Goal: Information Seeking & Learning: Learn about a topic

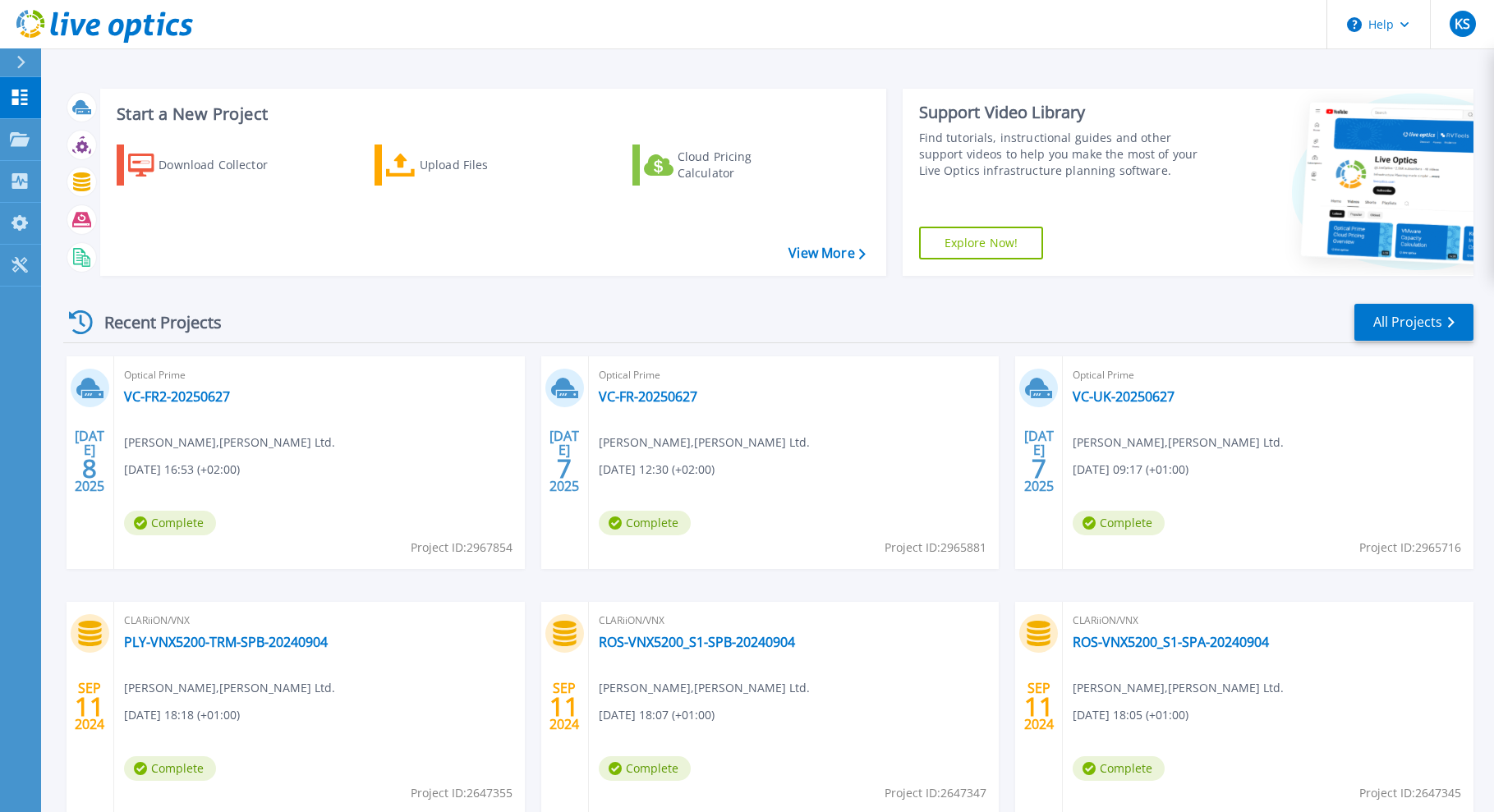
click at [512, 316] on div "Recent Projects All Projects" at bounding box center [768, 322] width 1409 height 41
click at [1138, 397] on link "VC-UK-20250627" at bounding box center [1123, 396] width 102 height 16
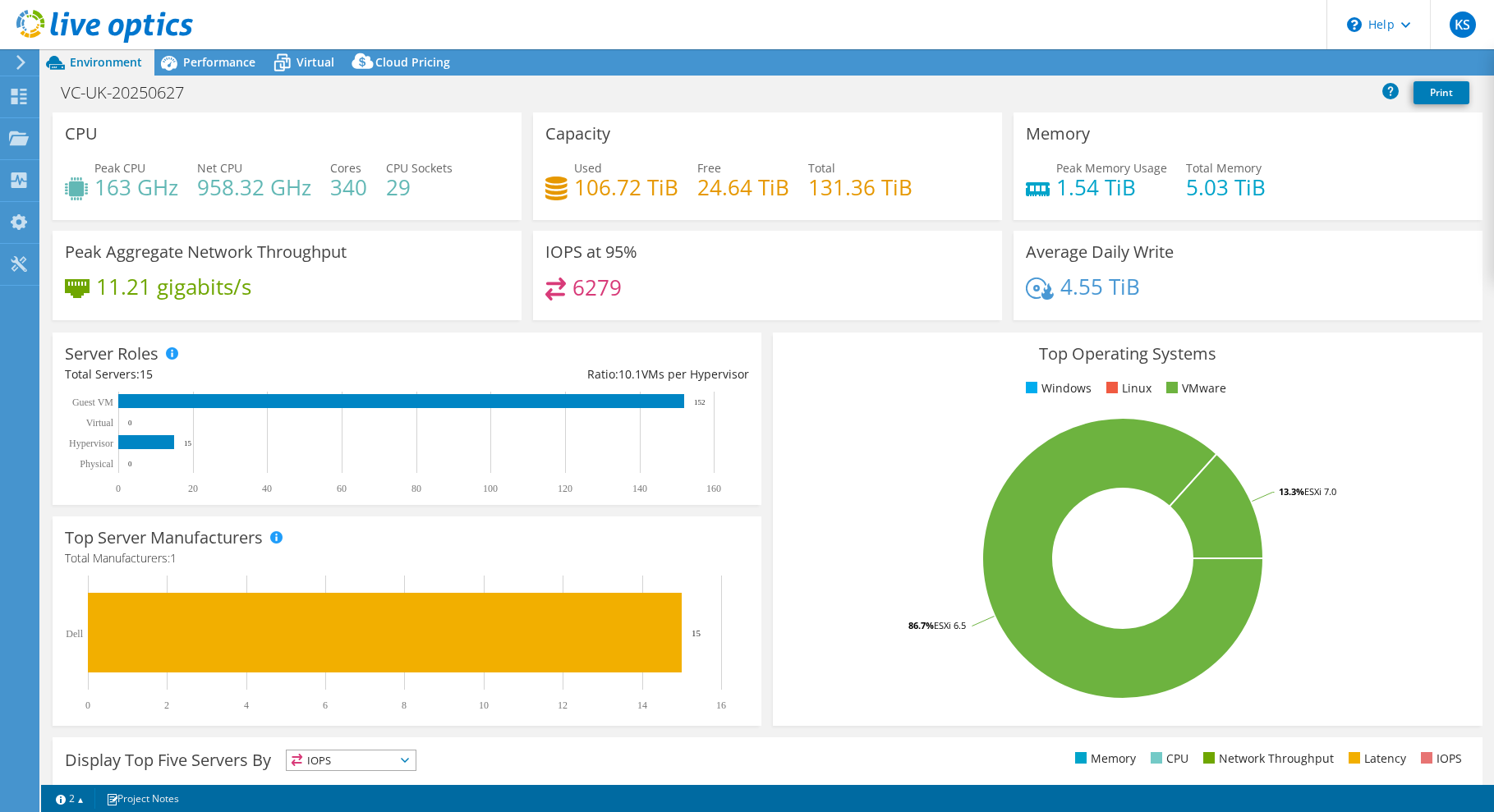
select select "USEast"
select select "USD"
click at [819, 28] on header "KS End User [PERSON_NAME] [PERSON_NAME][EMAIL_ADDRESS][PERSON_NAME][DOMAIN_NAME…" at bounding box center [747, 25] width 1494 height 49
click at [220, 58] on span "Performance" at bounding box center [219, 62] width 72 height 15
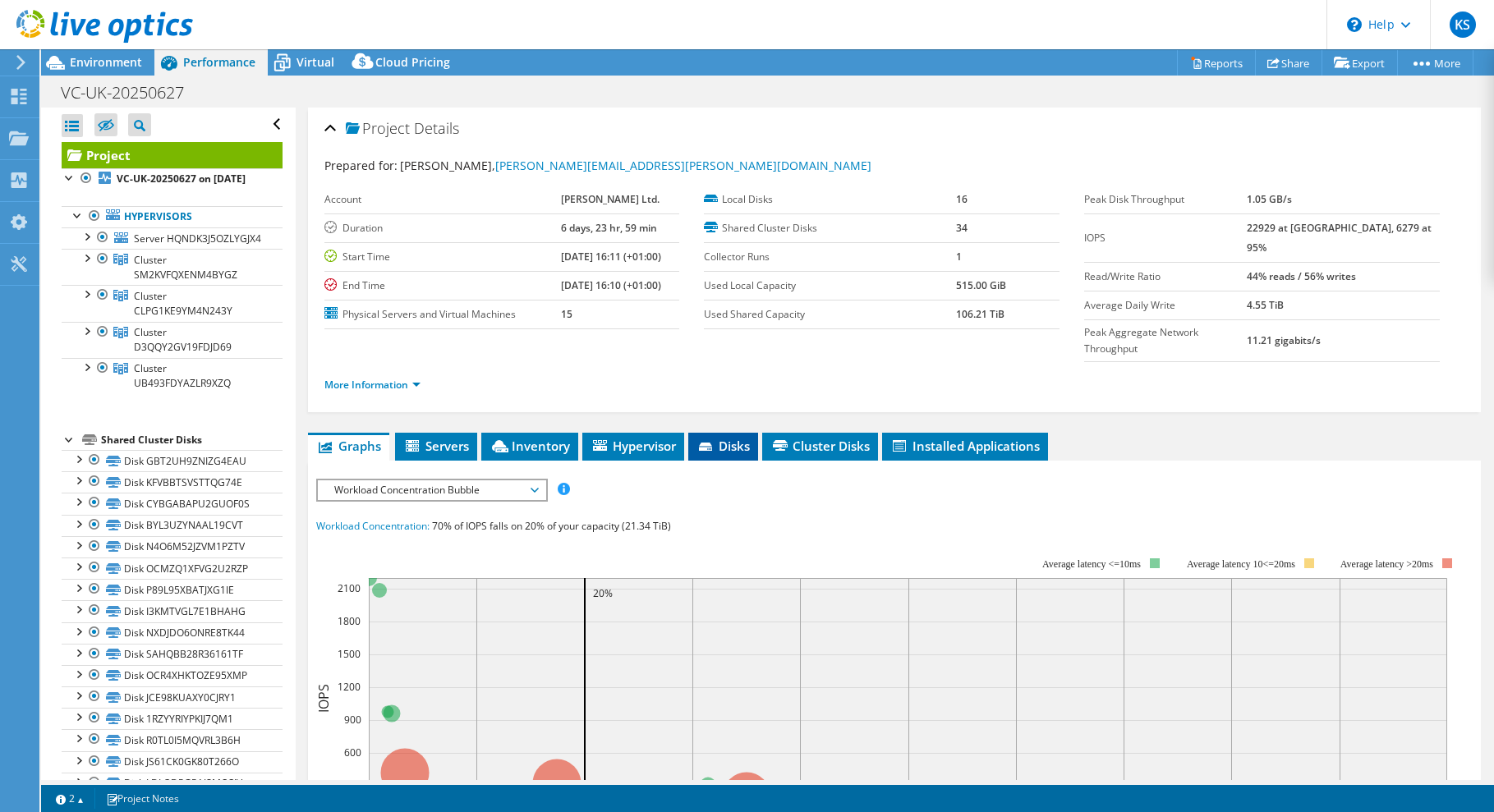
click at [715, 443] on icon at bounding box center [707, 447] width 16 height 10
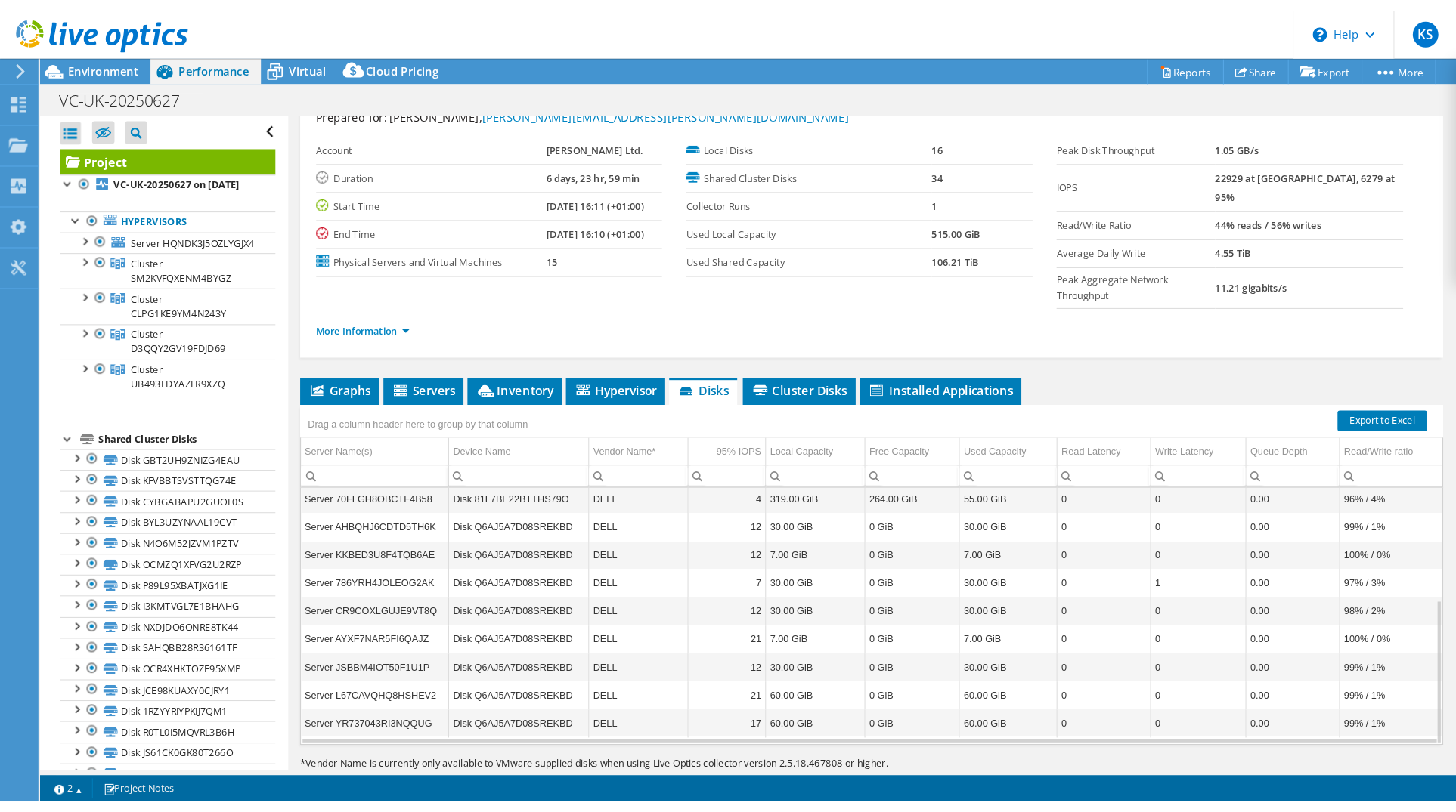
scroll to position [53, 0]
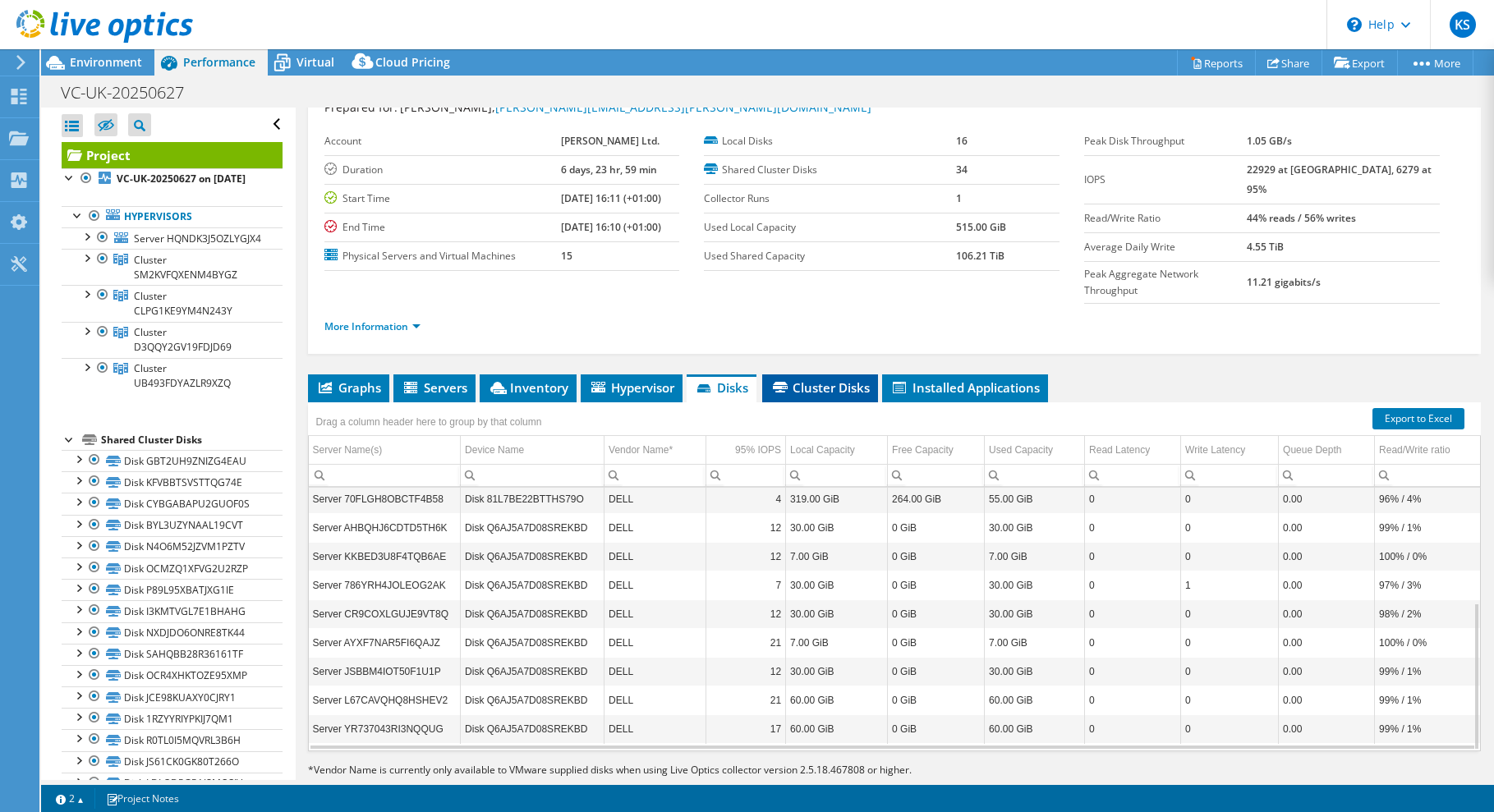
click at [832, 374] on li "Cluster Disks" at bounding box center [820, 387] width 116 height 28
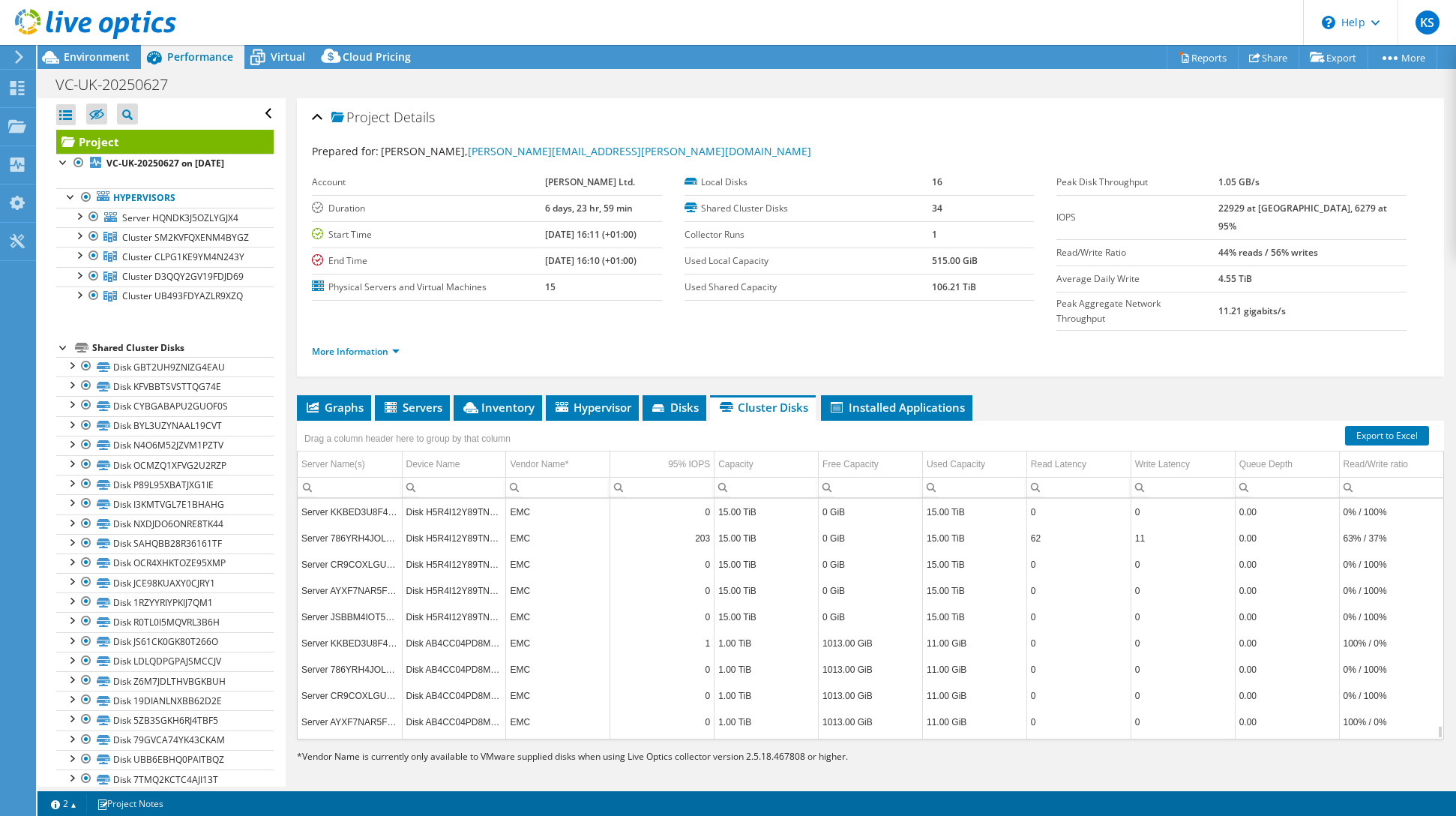
scroll to position [3959, 0]
click at [349, 741] on div "Project Details Prepared for: [PERSON_NAME], [PERSON_NAME][EMAIL_ADDRESS][PERSO…" at bounding box center [870, 447] width 1170 height 698
click at [369, 501] on td "Server CR9COXLGUJE9VT8Q" at bounding box center [349, 514] width 104 height 26
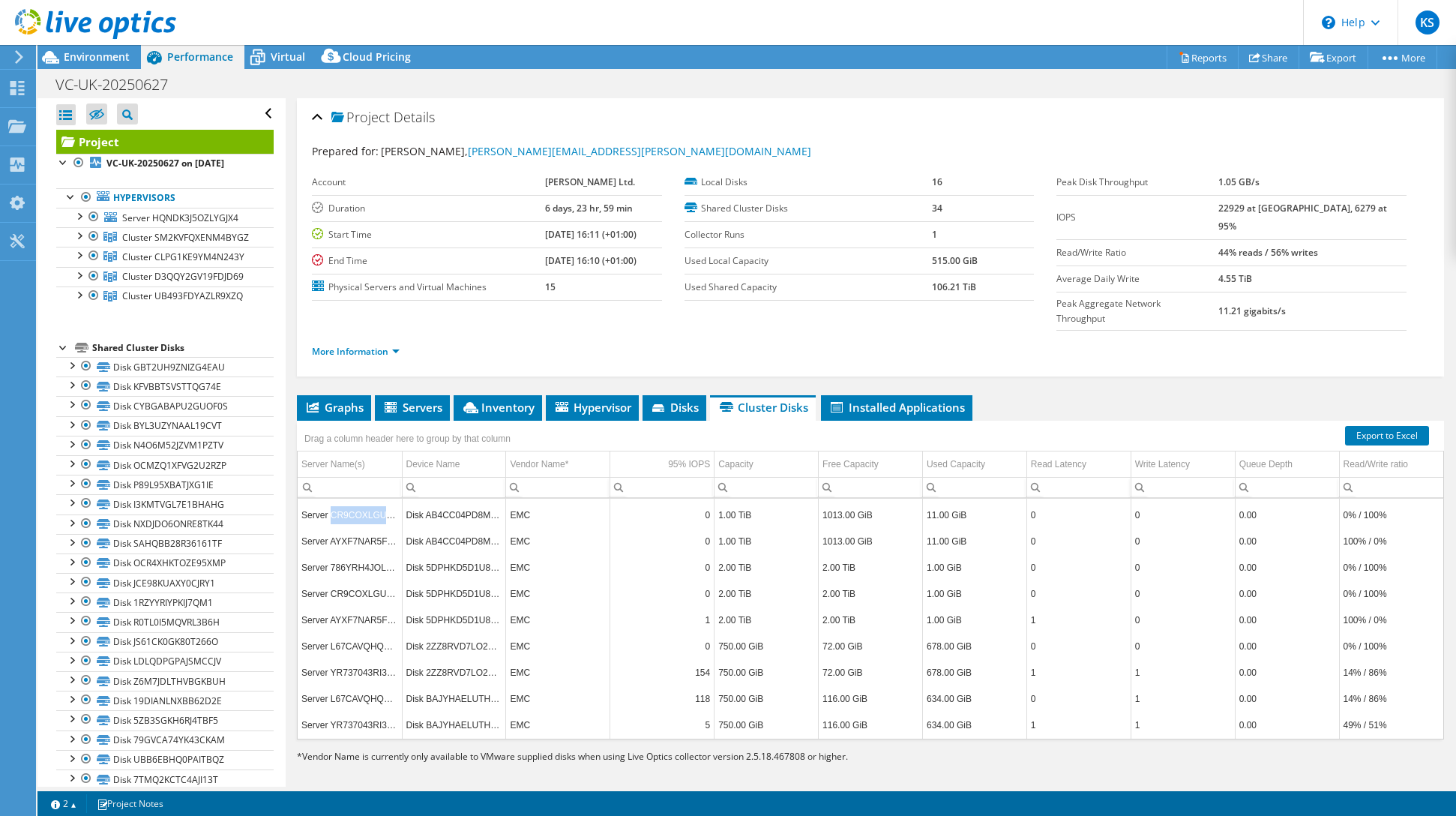
copy td "CR9COXLGUJE9VT8Q"
click at [1194, 741] on div "Project Details Prepared for: [PERSON_NAME], [PERSON_NAME][EMAIL_ADDRESS][PERSO…" at bounding box center [870, 447] width 1170 height 698
click at [873, 400] on span "Installed Applications" at bounding box center [896, 407] width 136 height 15
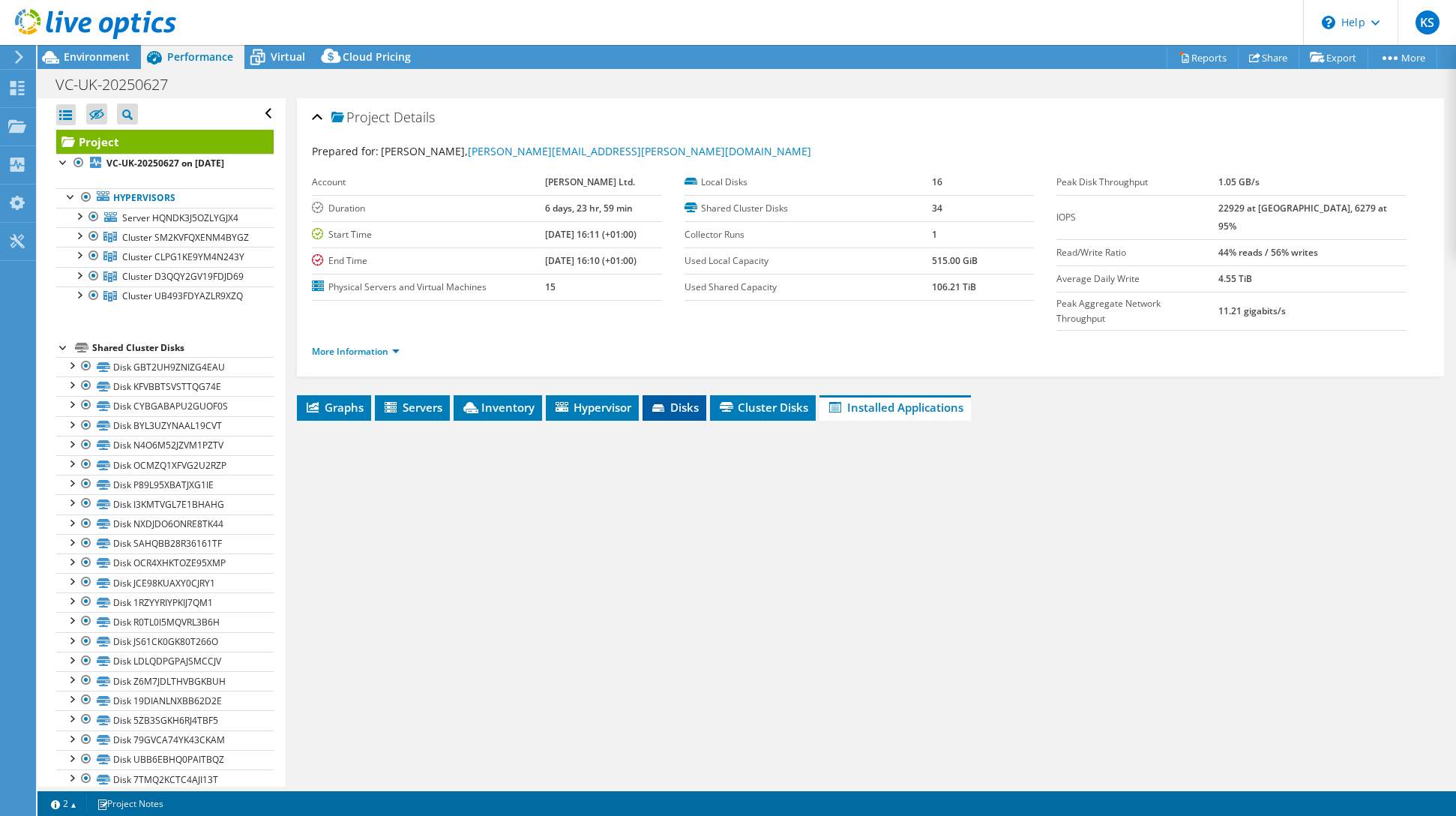
click at [681, 400] on span "Disks" at bounding box center [675, 407] width 49 height 15
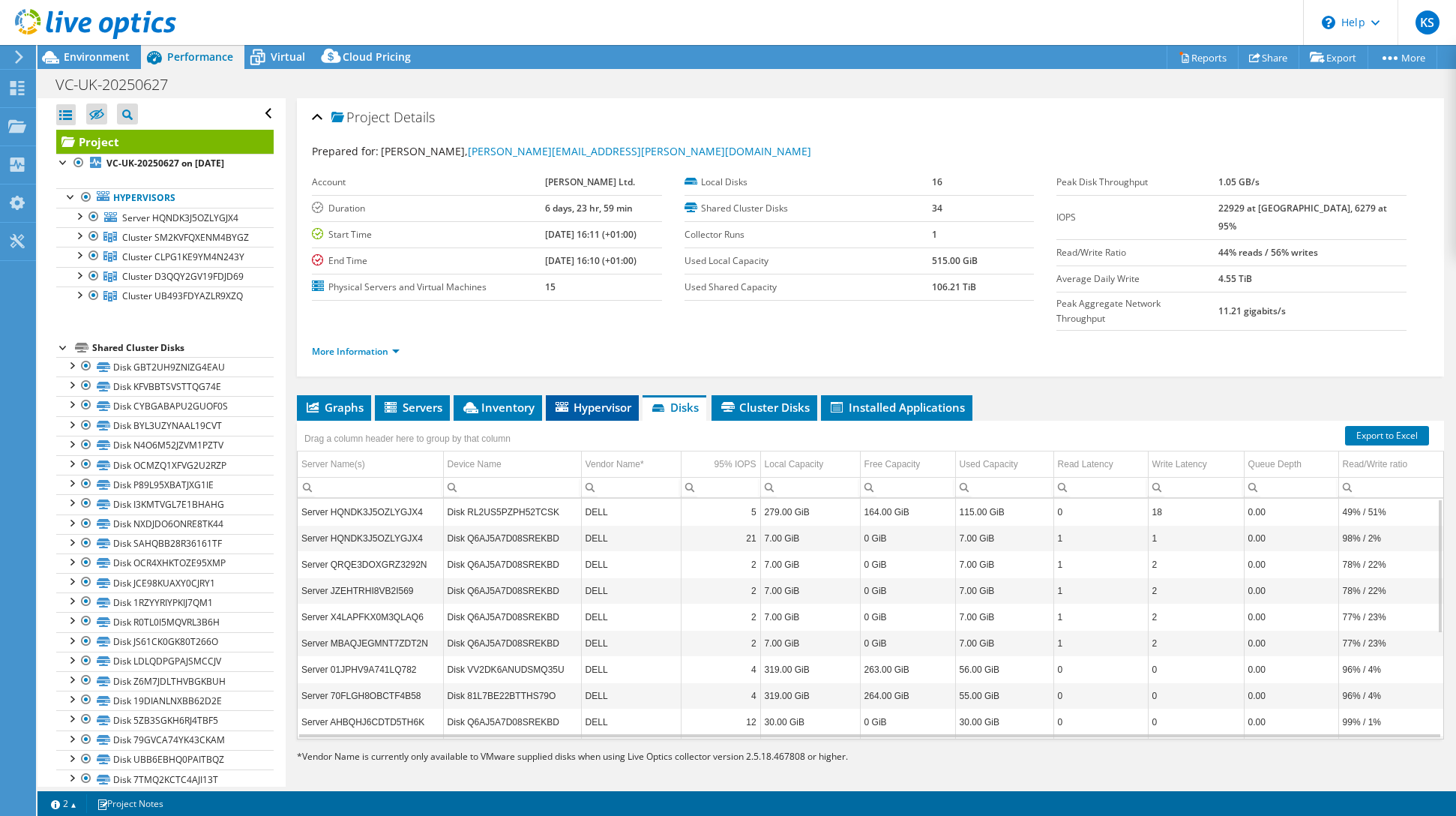
click at [593, 400] on span "Hypervisor" at bounding box center [592, 407] width 78 height 15
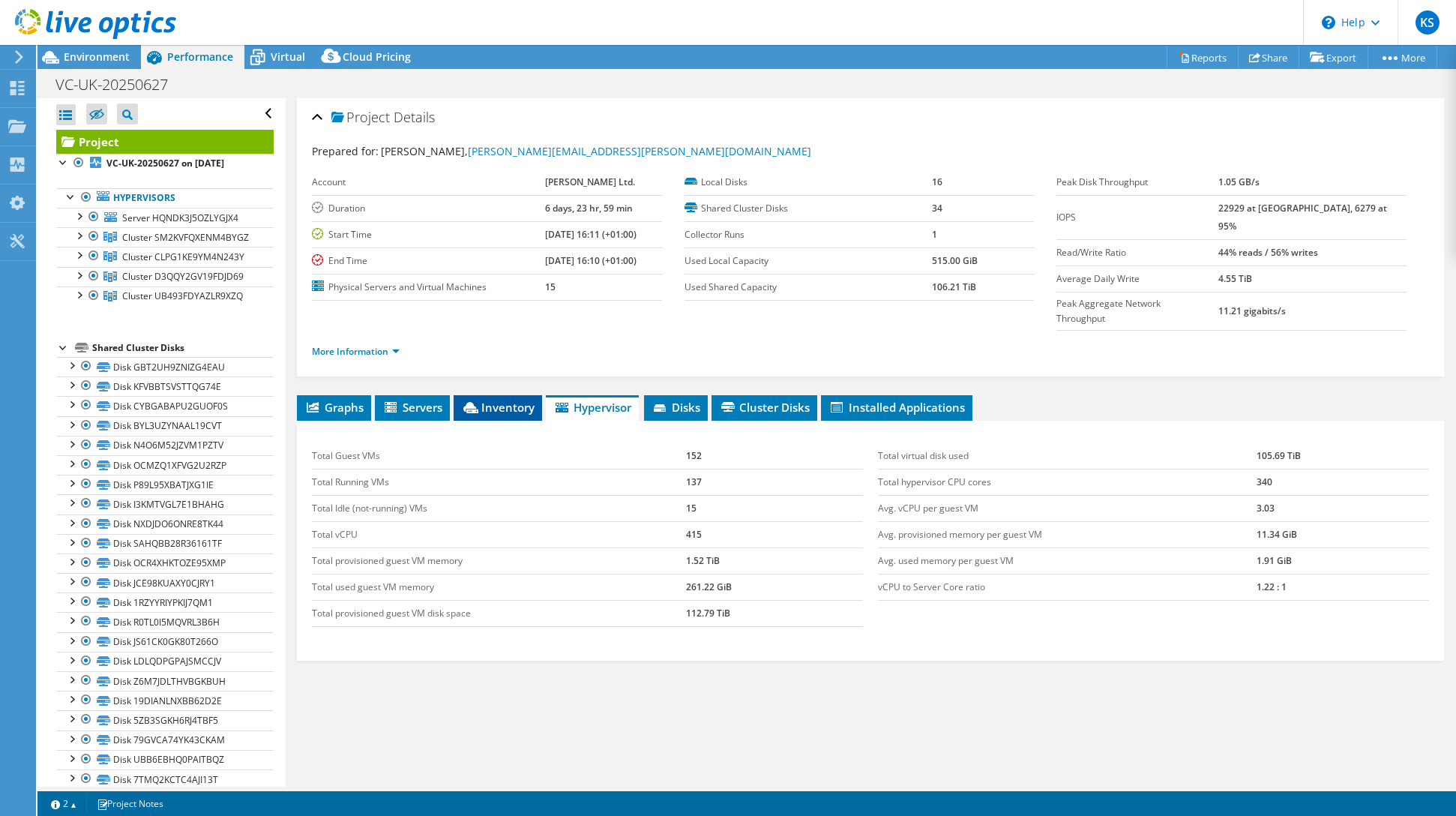
click at [513, 395] on li "Inventory" at bounding box center [498, 408] width 88 height 25
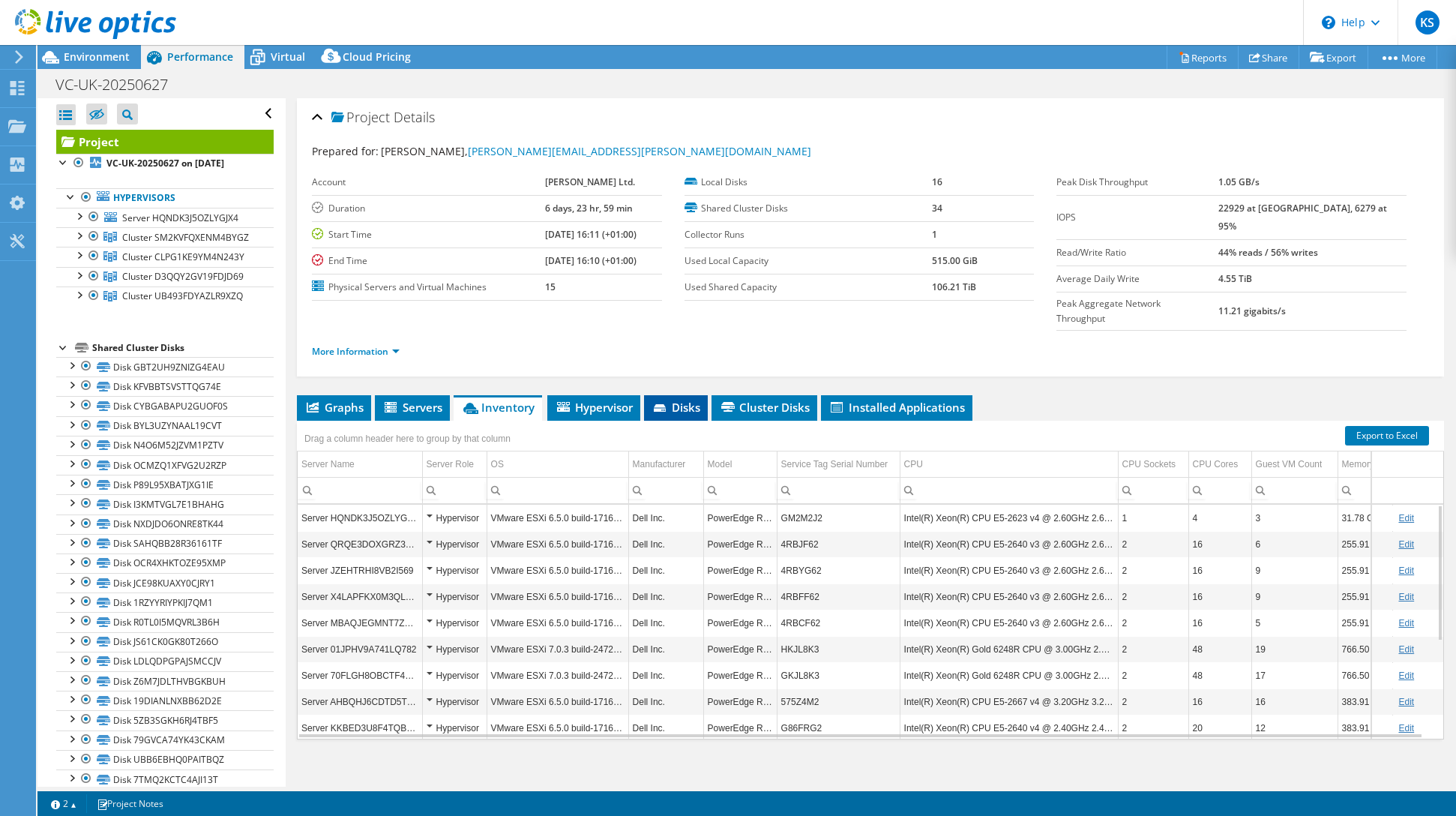
click at [689, 400] on span "Disks" at bounding box center [676, 407] width 49 height 15
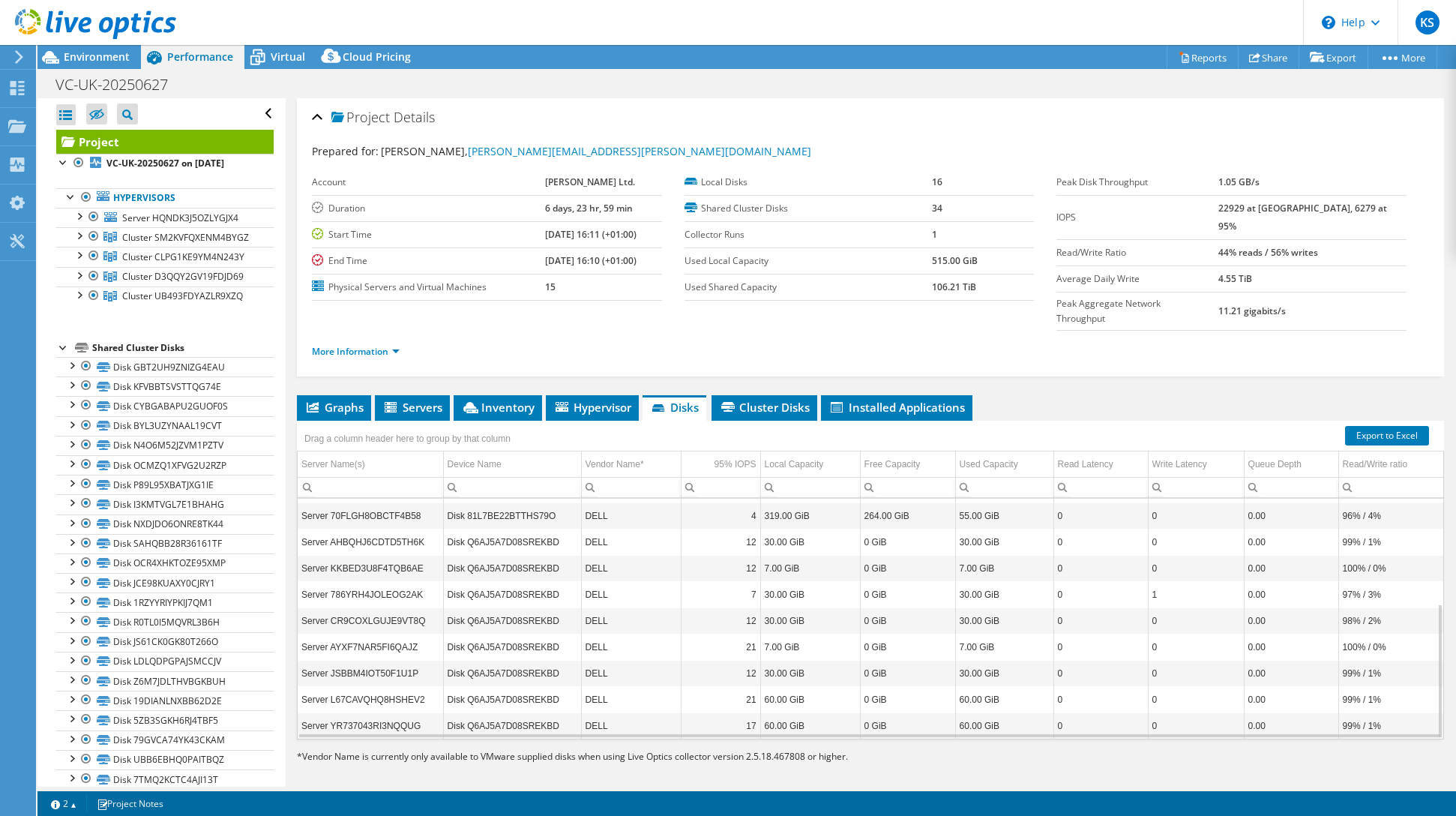
scroll to position [186, 0]
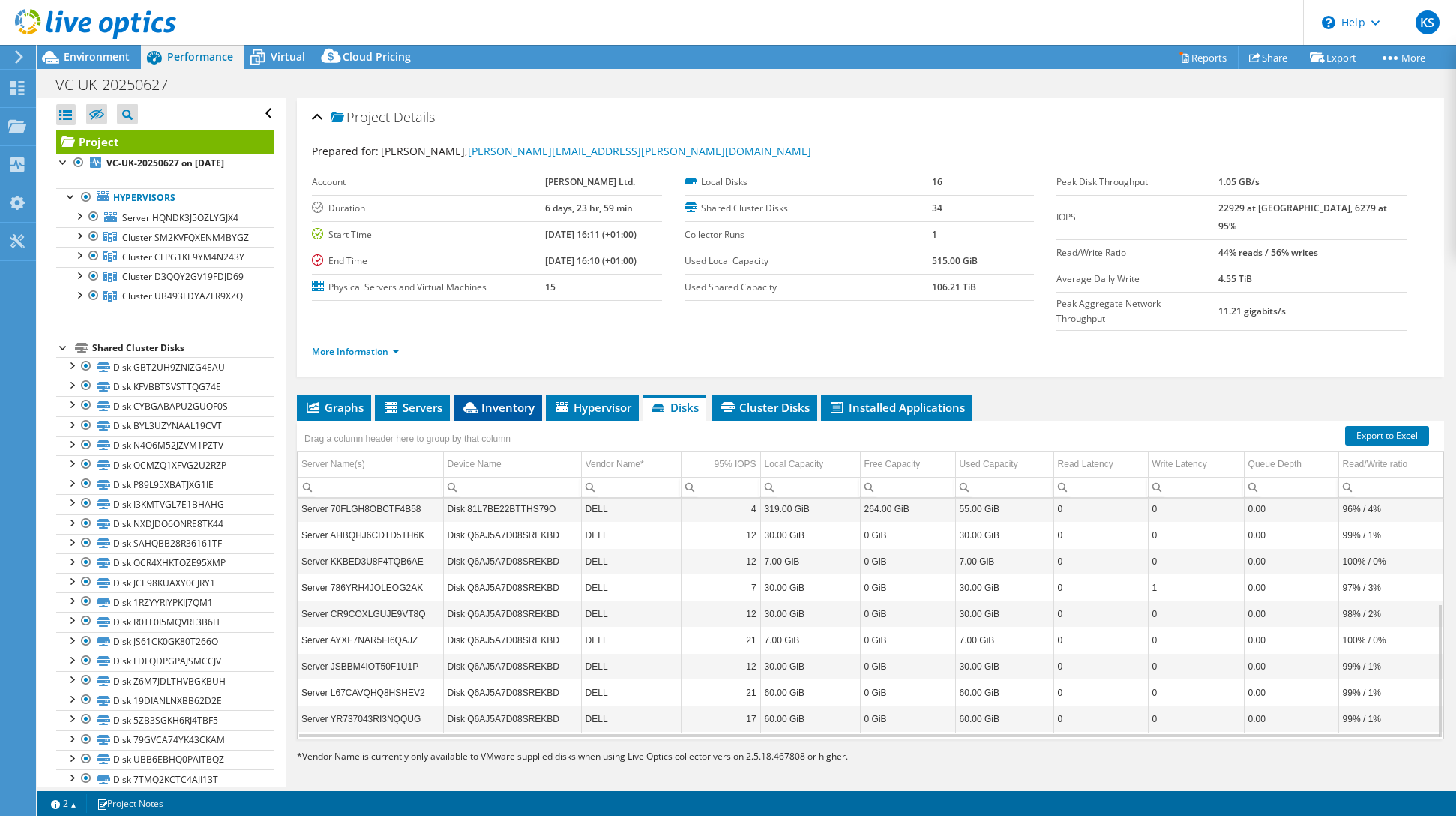
click at [496, 400] on span "Inventory" at bounding box center [498, 407] width 74 height 15
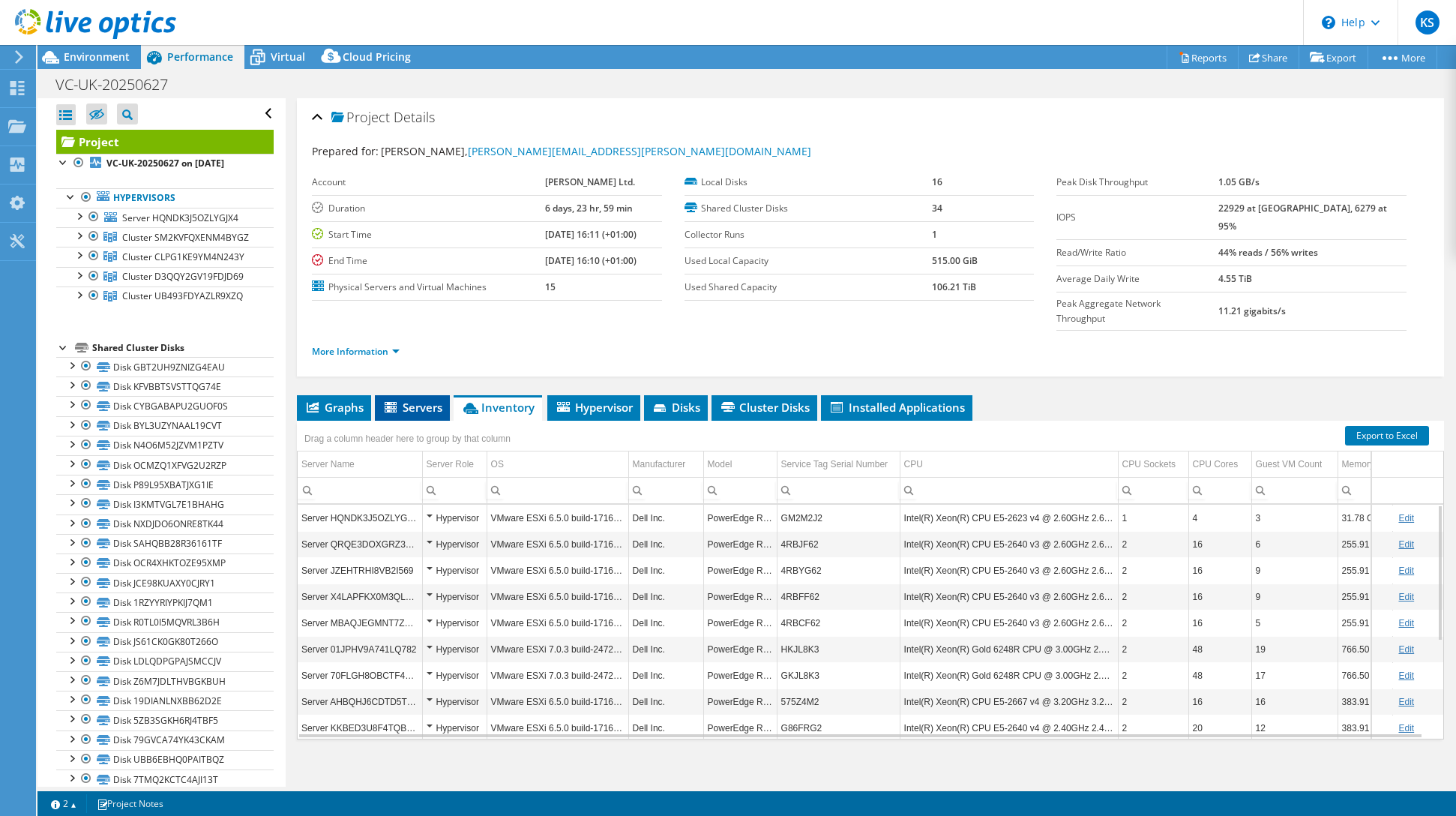
click at [396, 401] on icon at bounding box center [391, 408] width 15 height 13
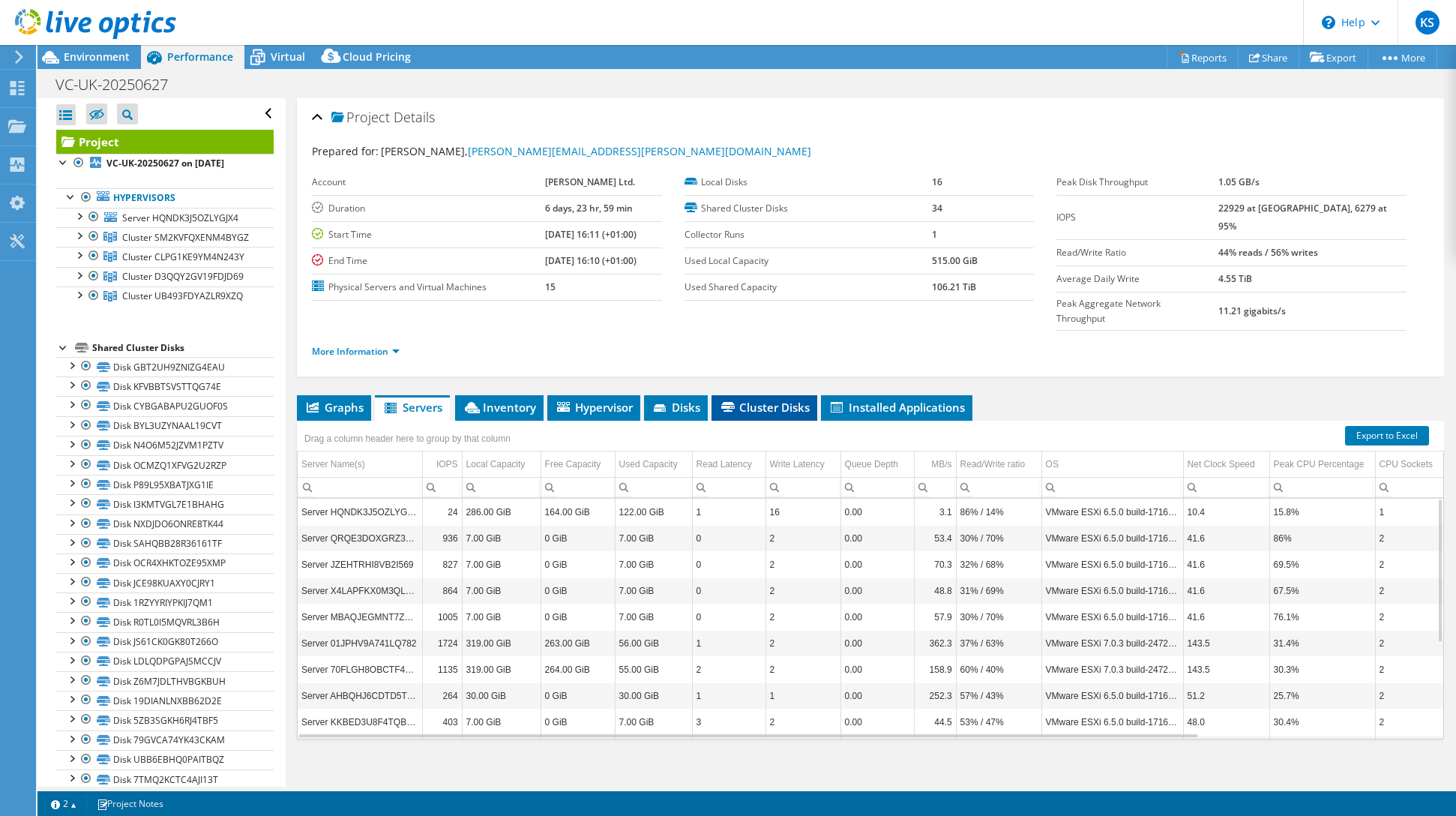
click at [773, 395] on li "Cluster Disks" at bounding box center [764, 408] width 106 height 25
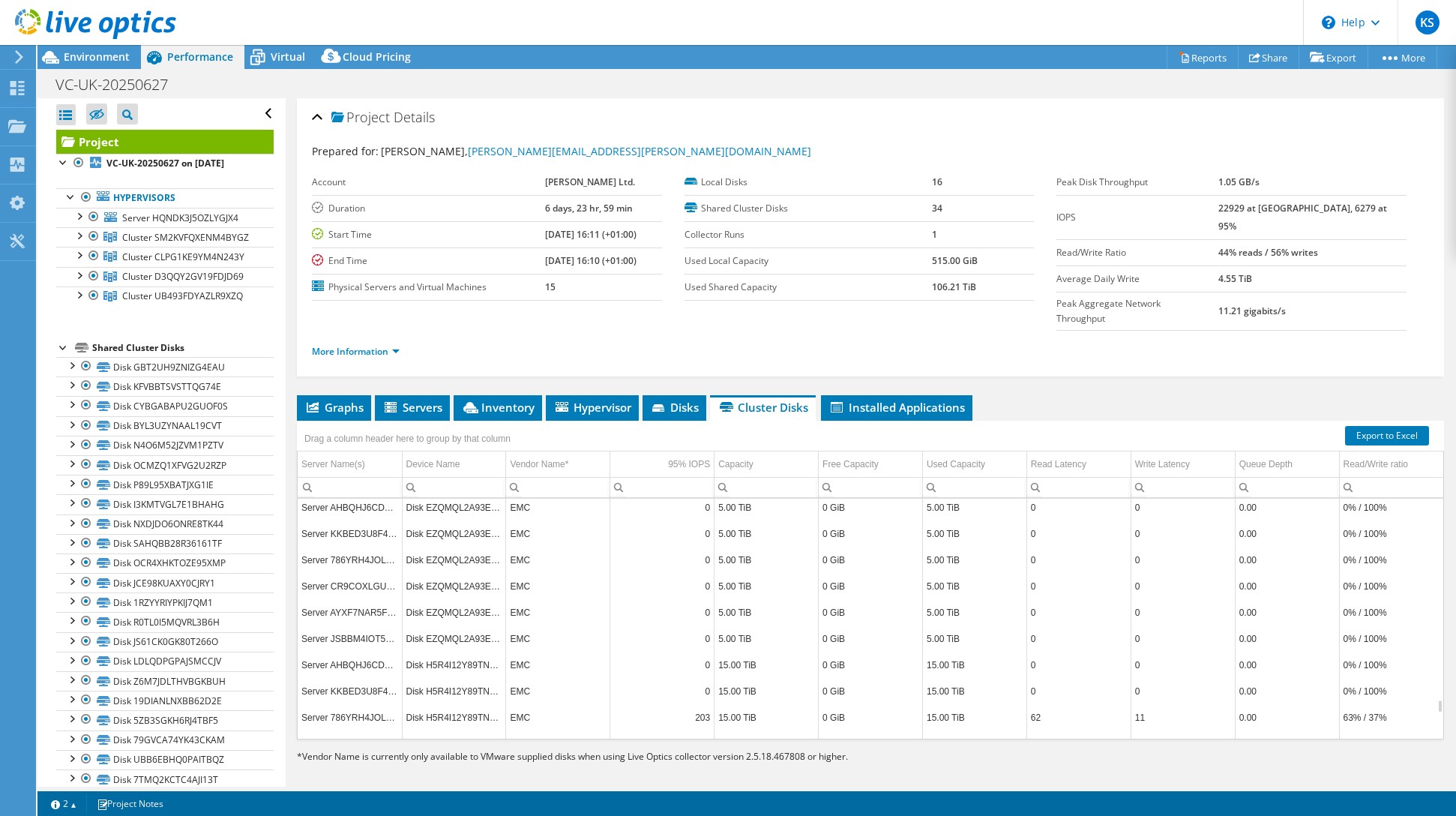
scroll to position [3509, 0]
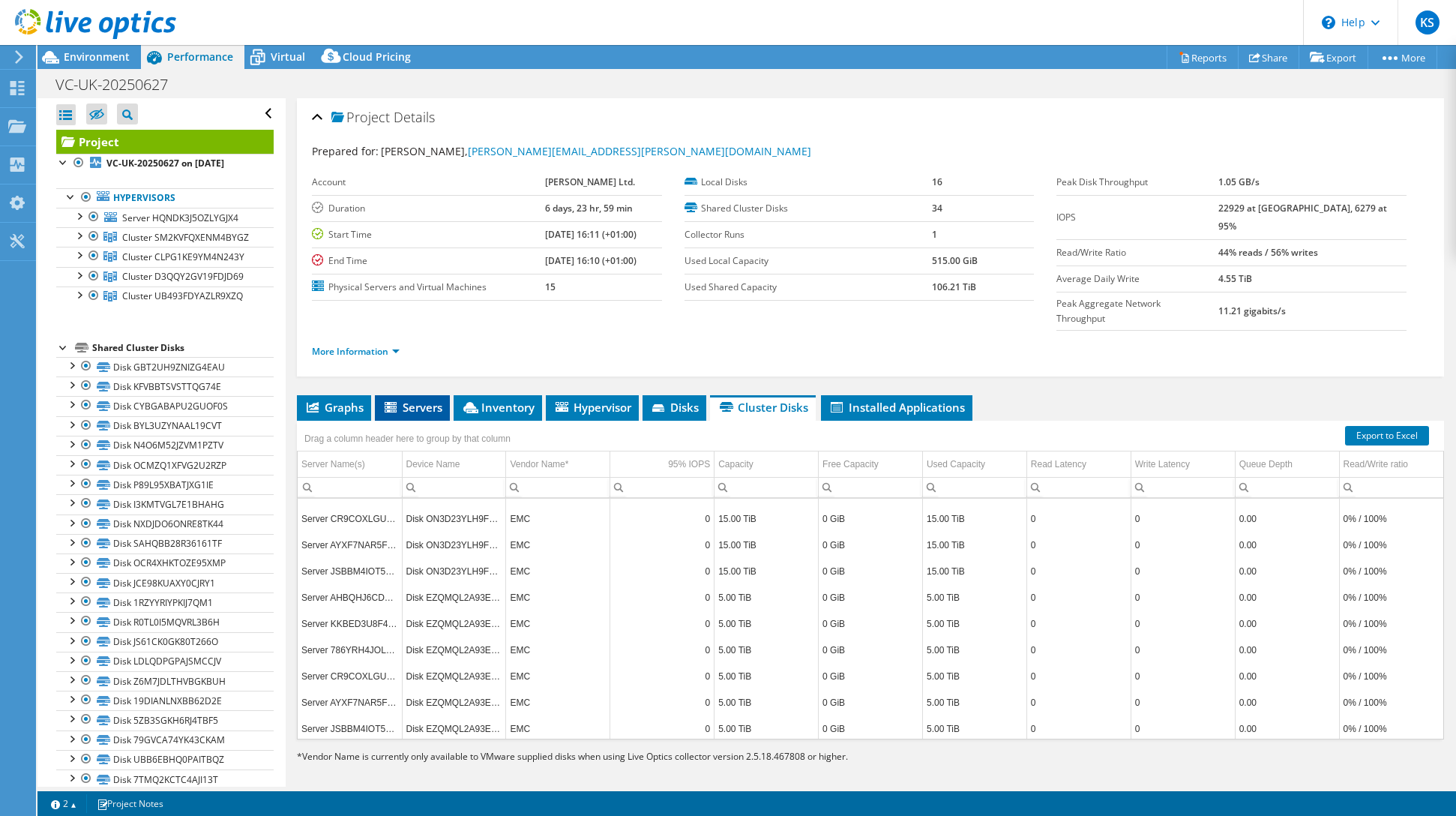
click at [411, 400] on span "Servers" at bounding box center [412, 407] width 60 height 15
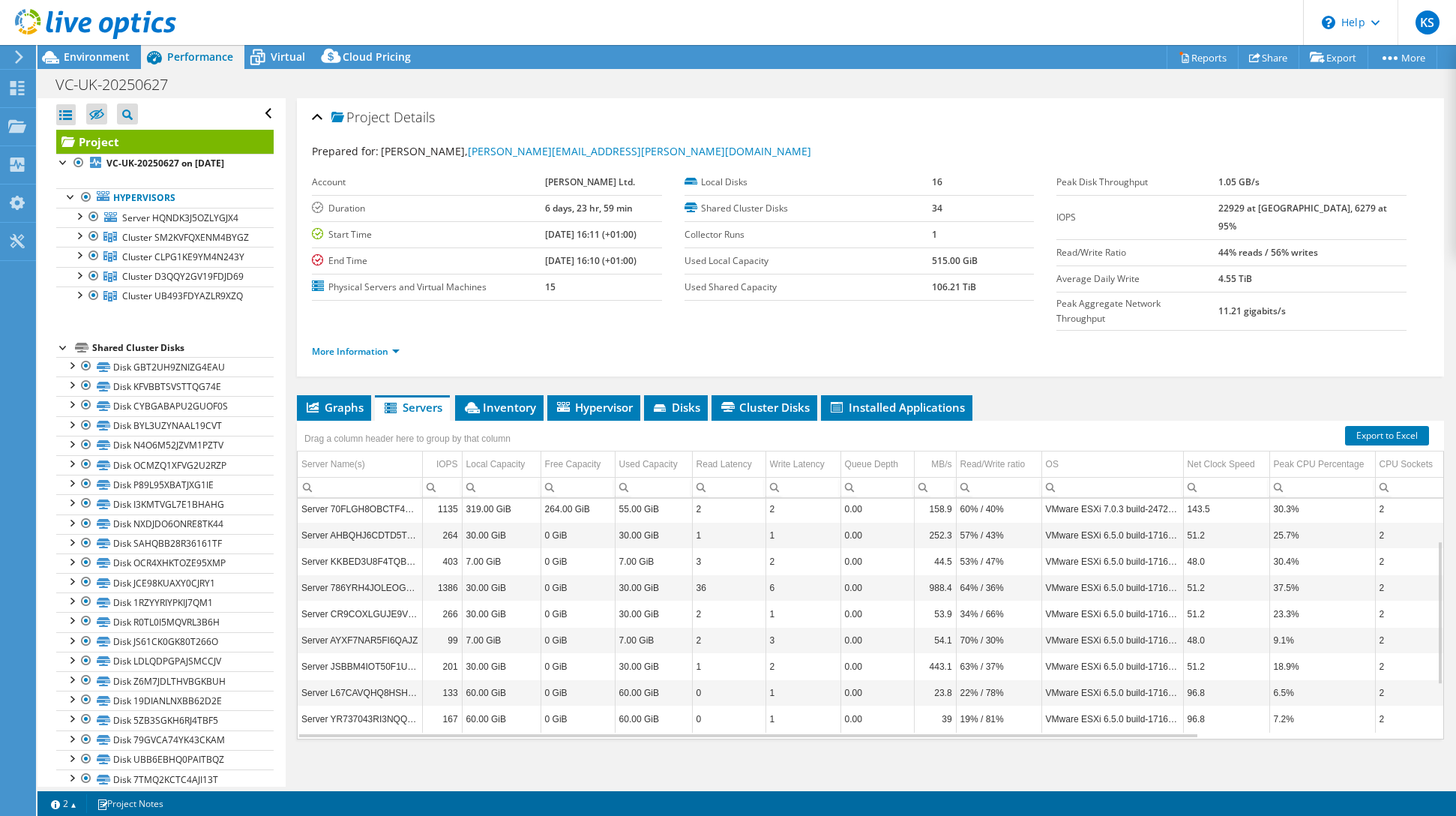
scroll to position [0, 0]
click at [393, 345] on link "More Information" at bounding box center [356, 351] width 88 height 13
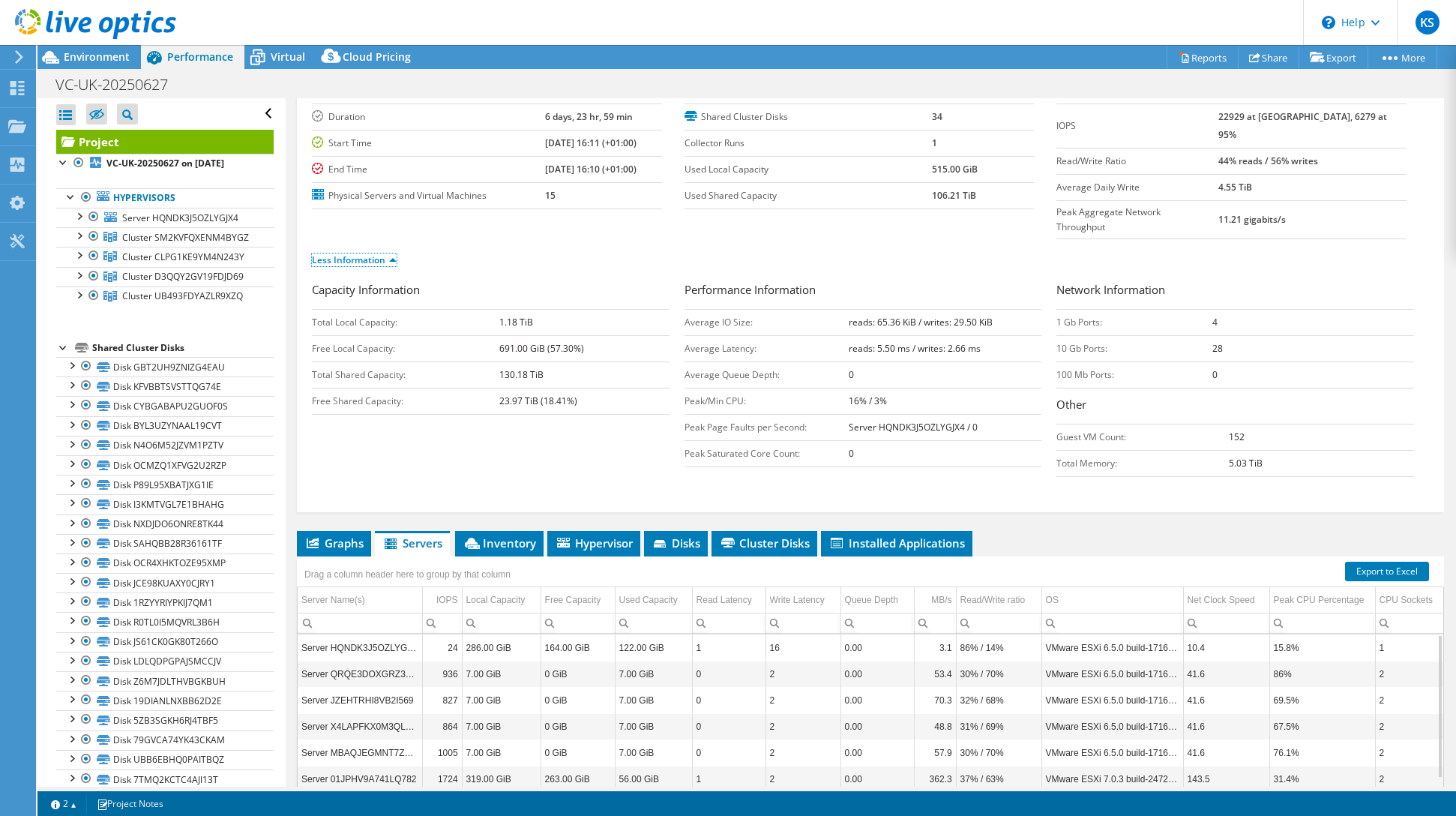
scroll to position [206, 0]
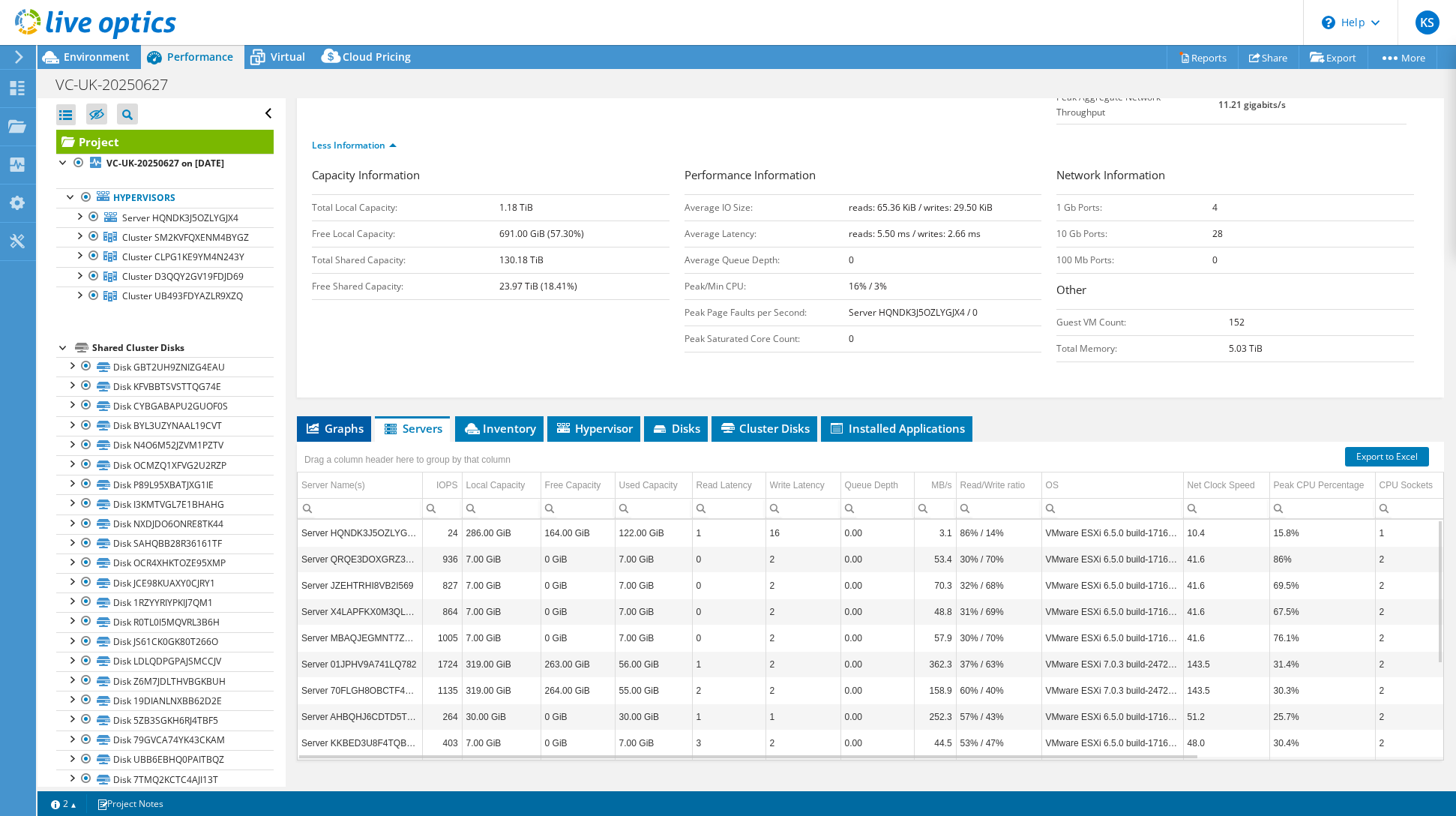
click at [344, 421] on span "Graphs" at bounding box center [334, 428] width 59 height 15
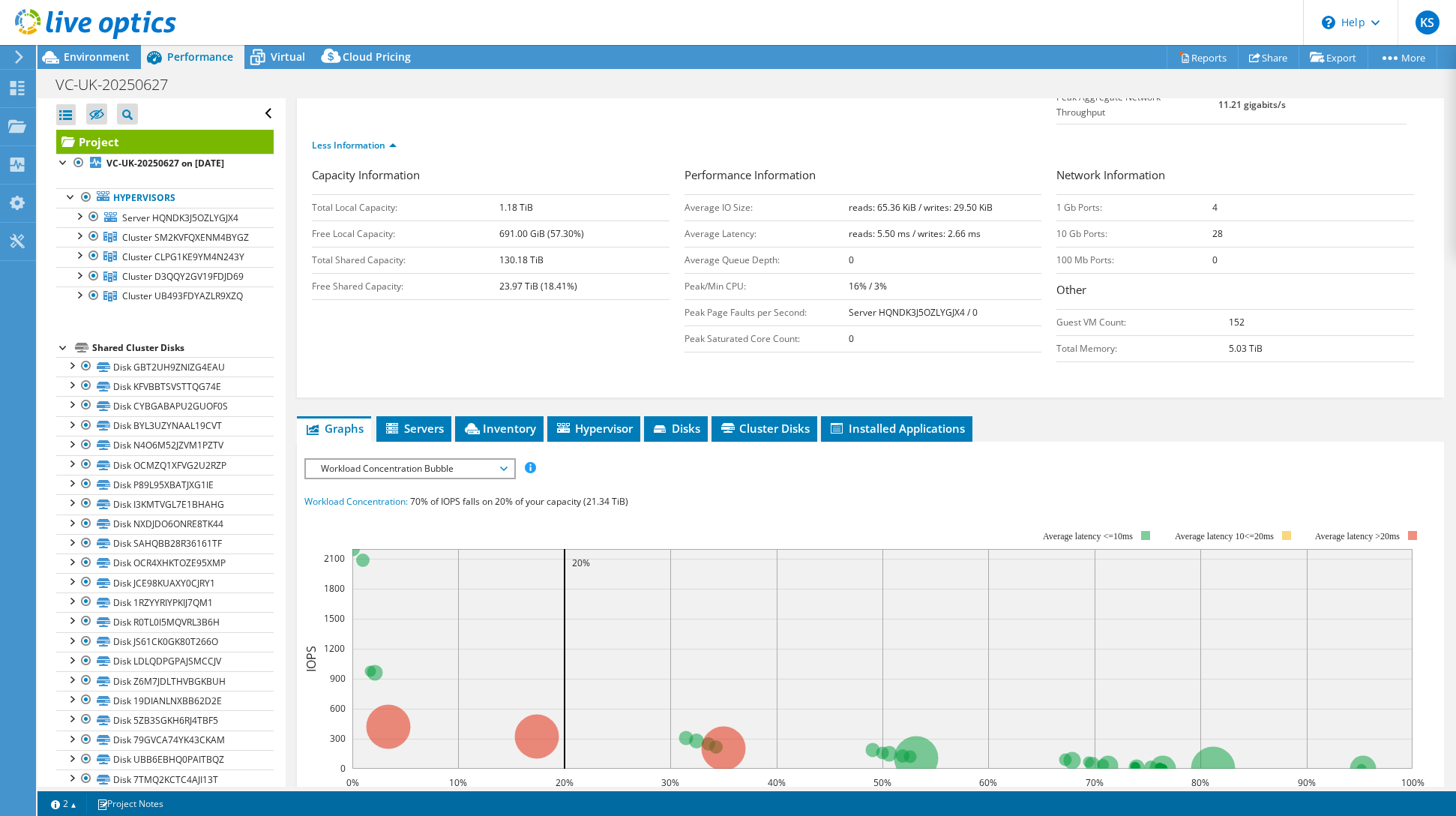
click at [495, 460] on span "Workload Concentration Bubble" at bounding box center [409, 468] width 193 height 18
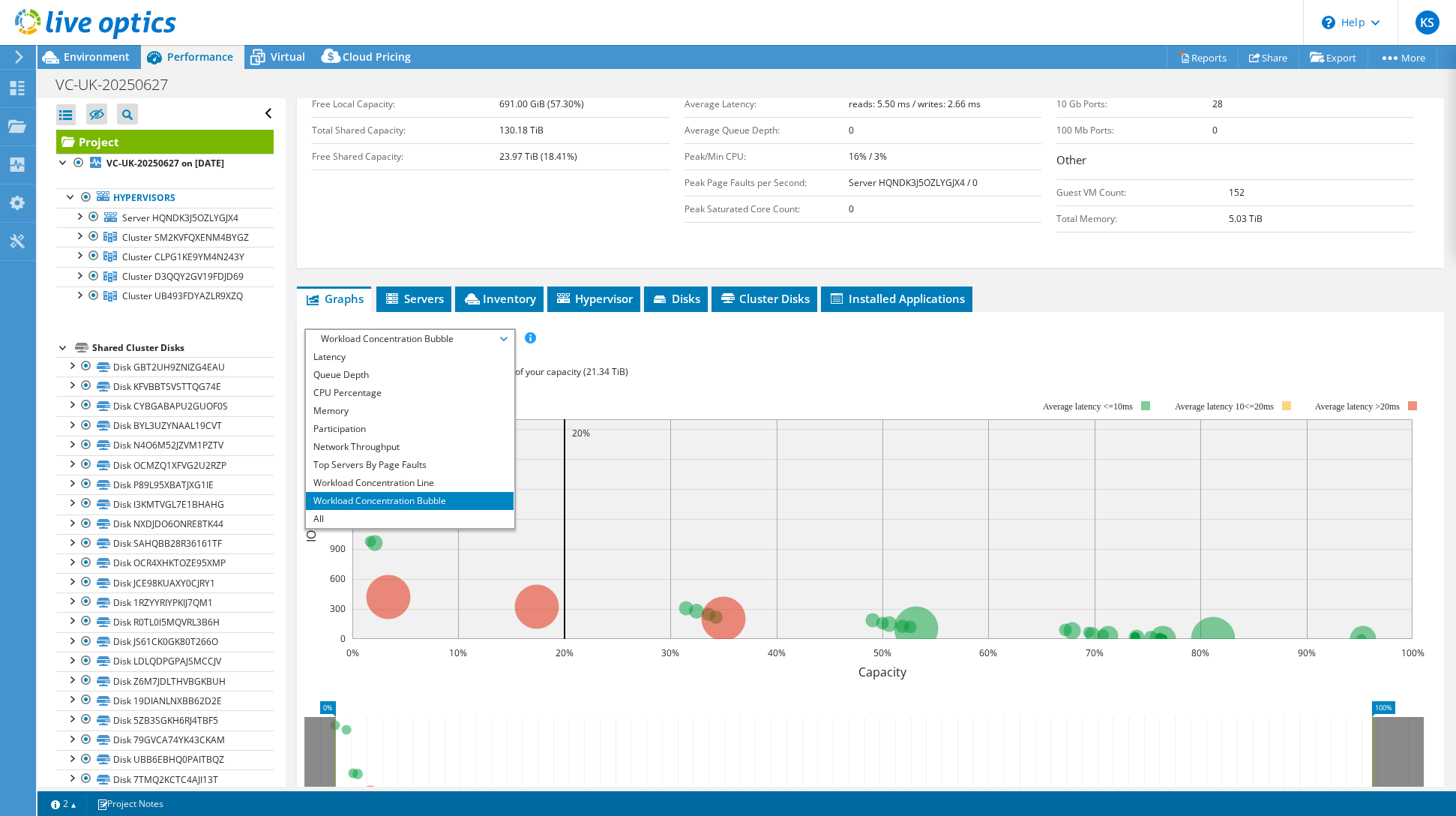
scroll to position [359, 0]
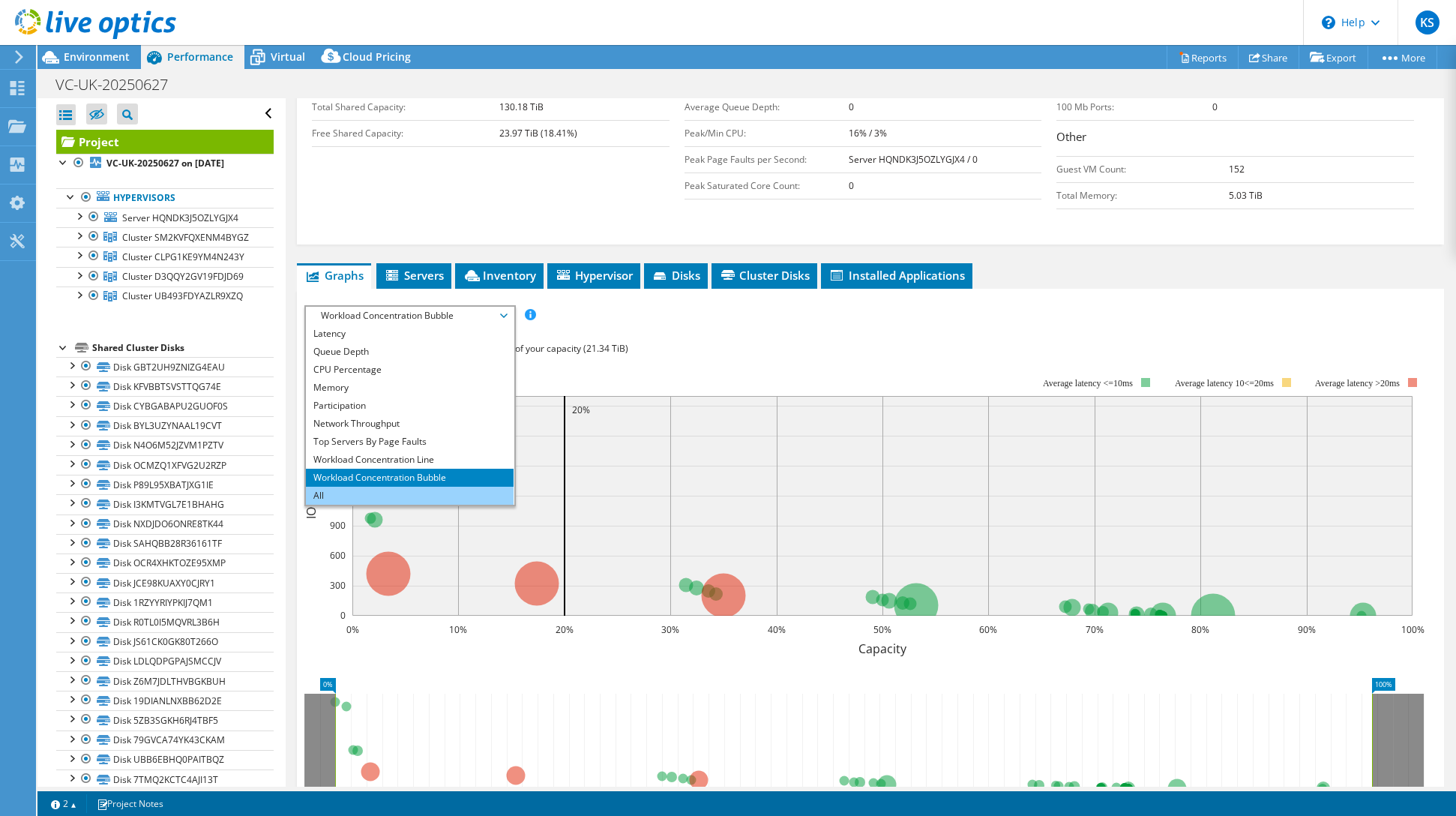
click at [388, 486] on li "All" at bounding box center [409, 495] width 207 height 18
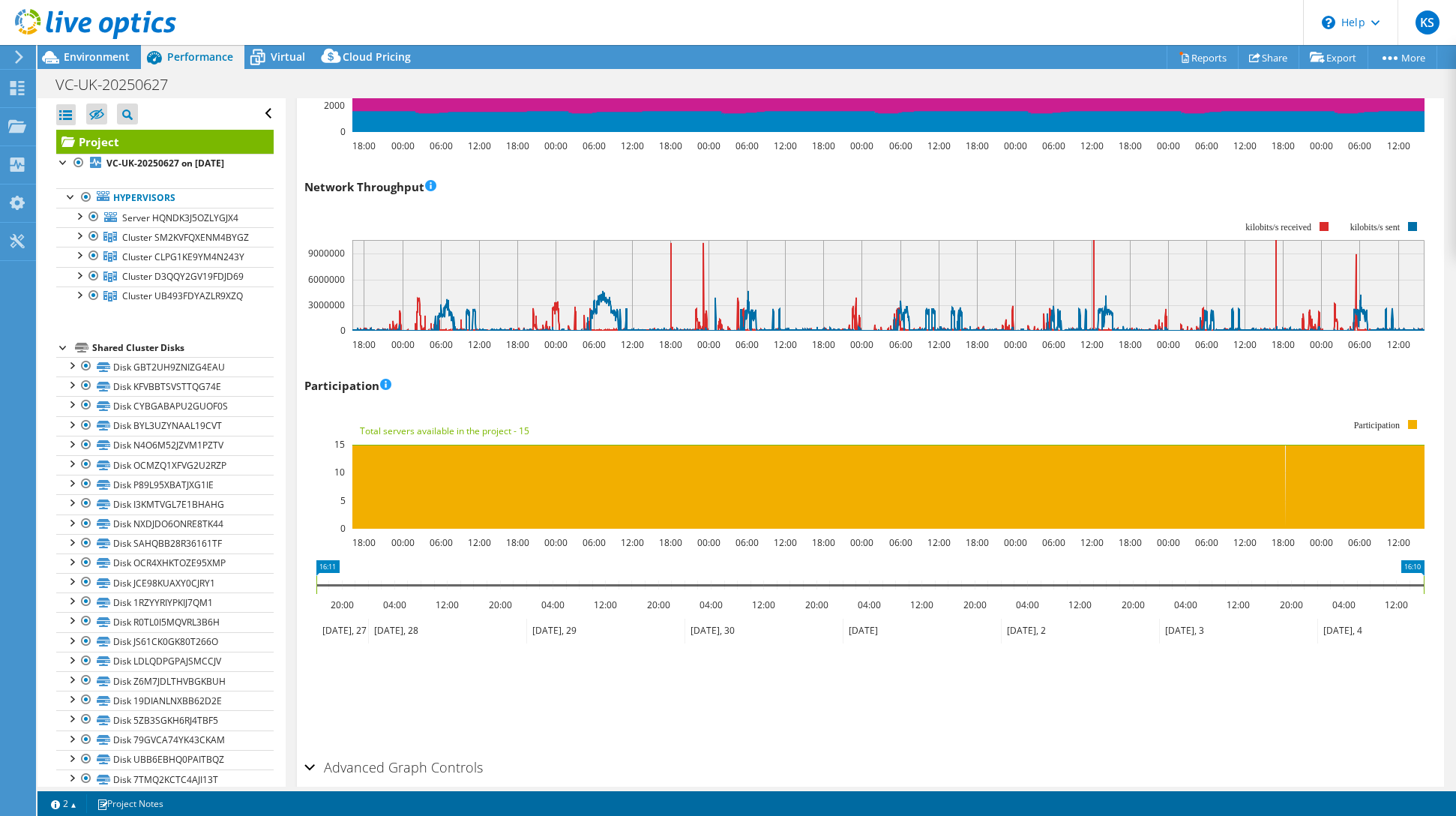
scroll to position [1931, 0]
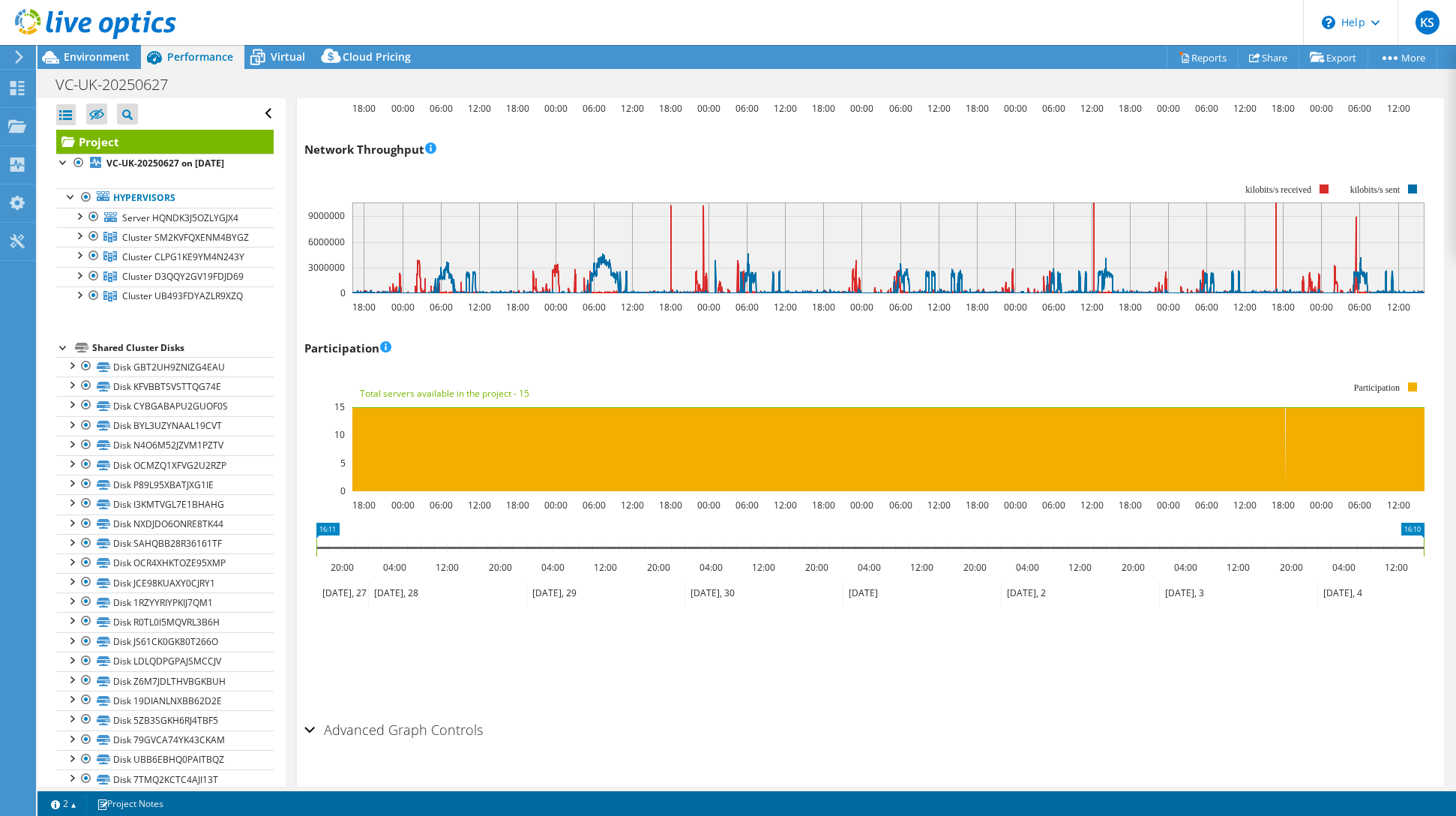
click at [316, 715] on h2 "Advanced Graph Controls" at bounding box center [394, 729] width 179 height 30
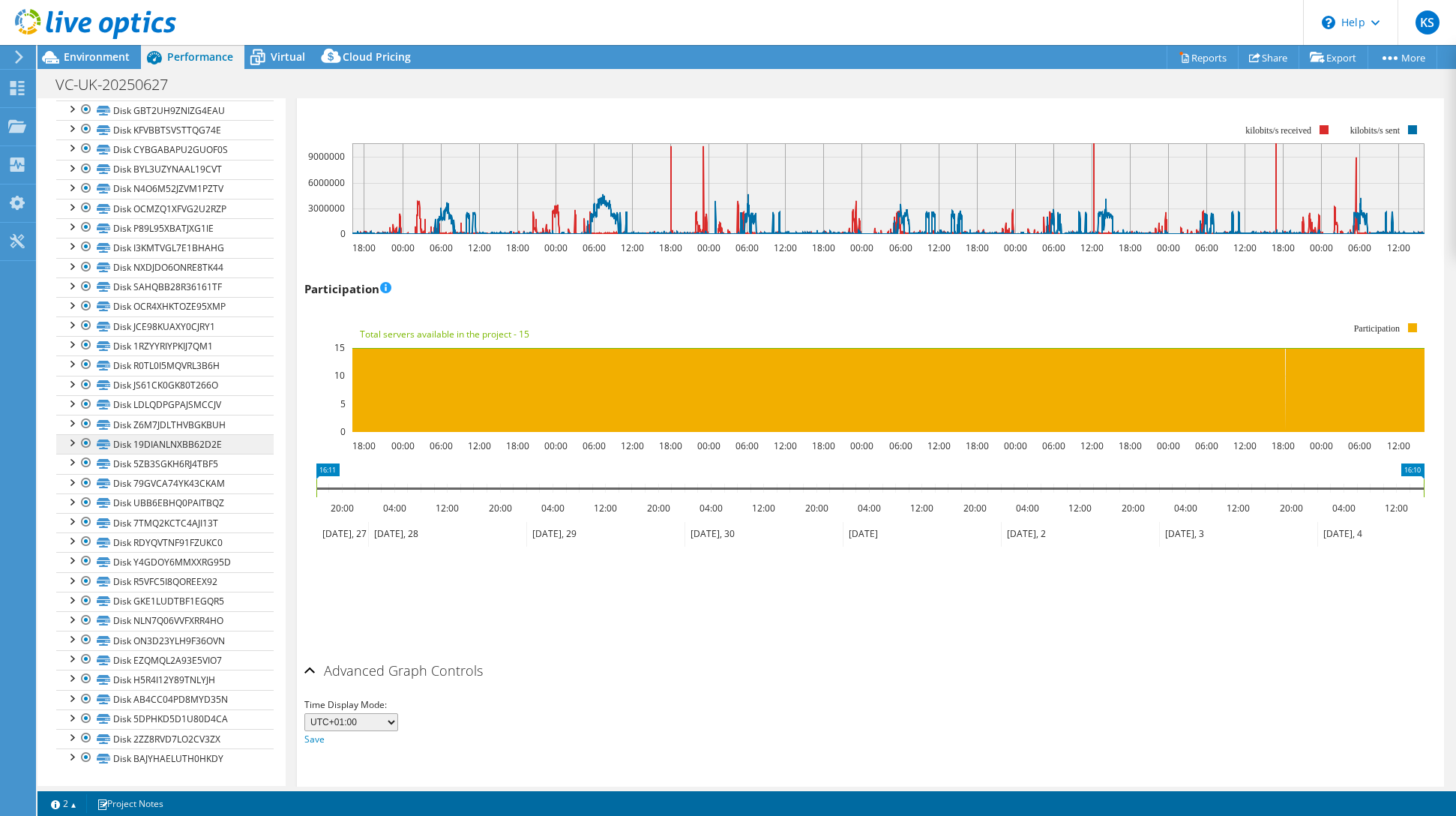
scroll to position [0, 0]
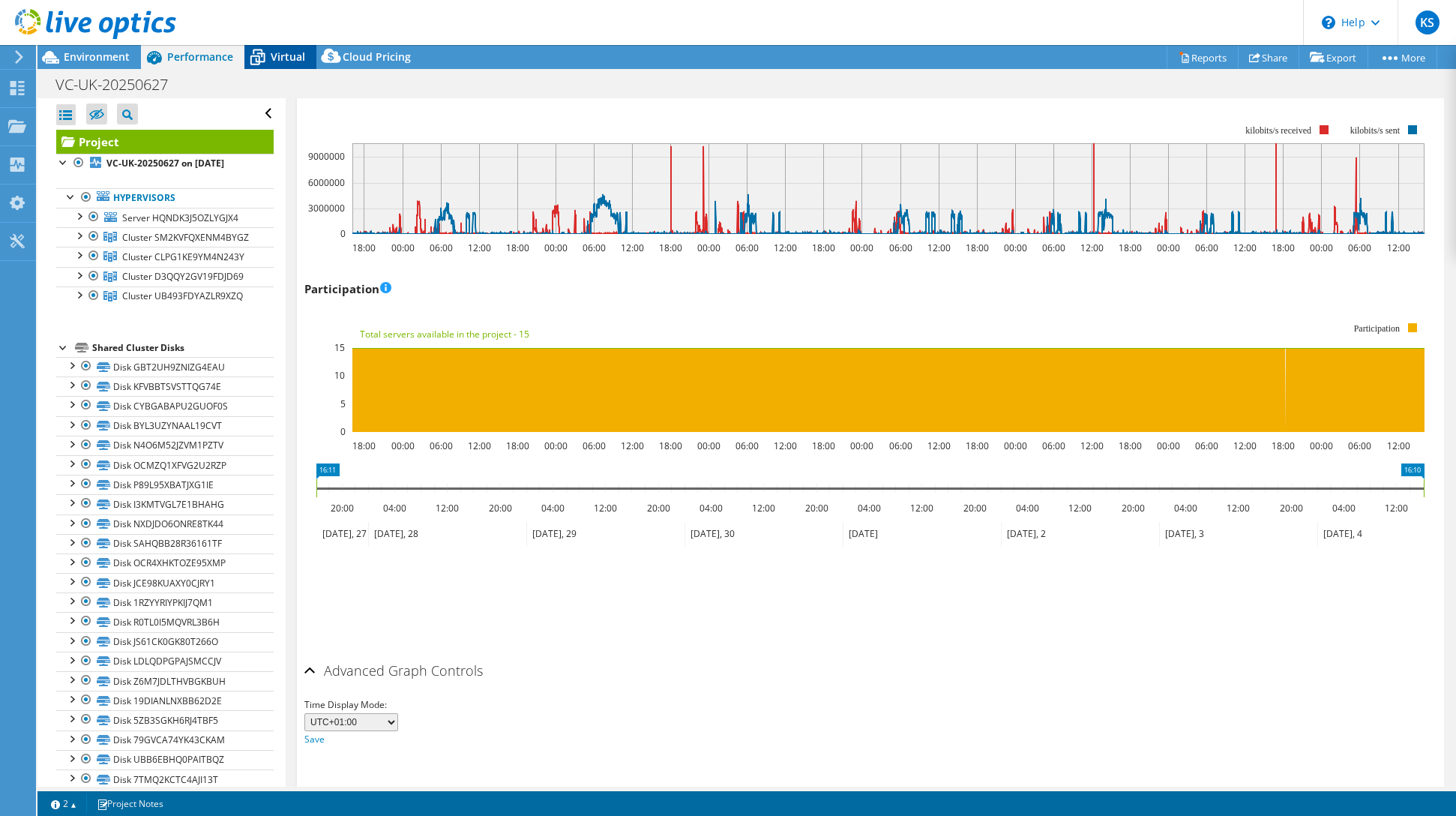
click at [281, 50] on span "Virtual" at bounding box center [288, 56] width 35 height 14
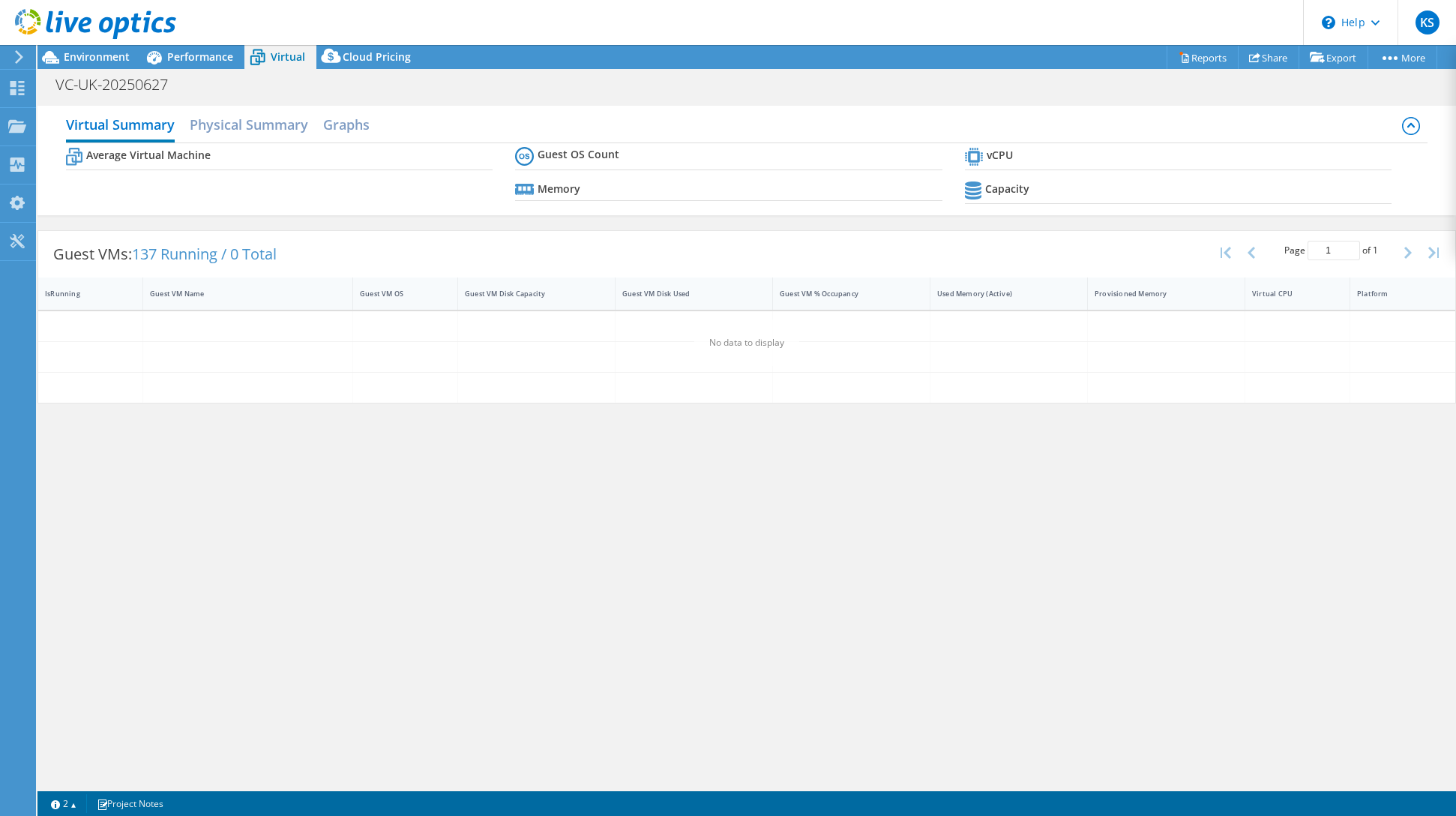
scroll to position [1990, 0]
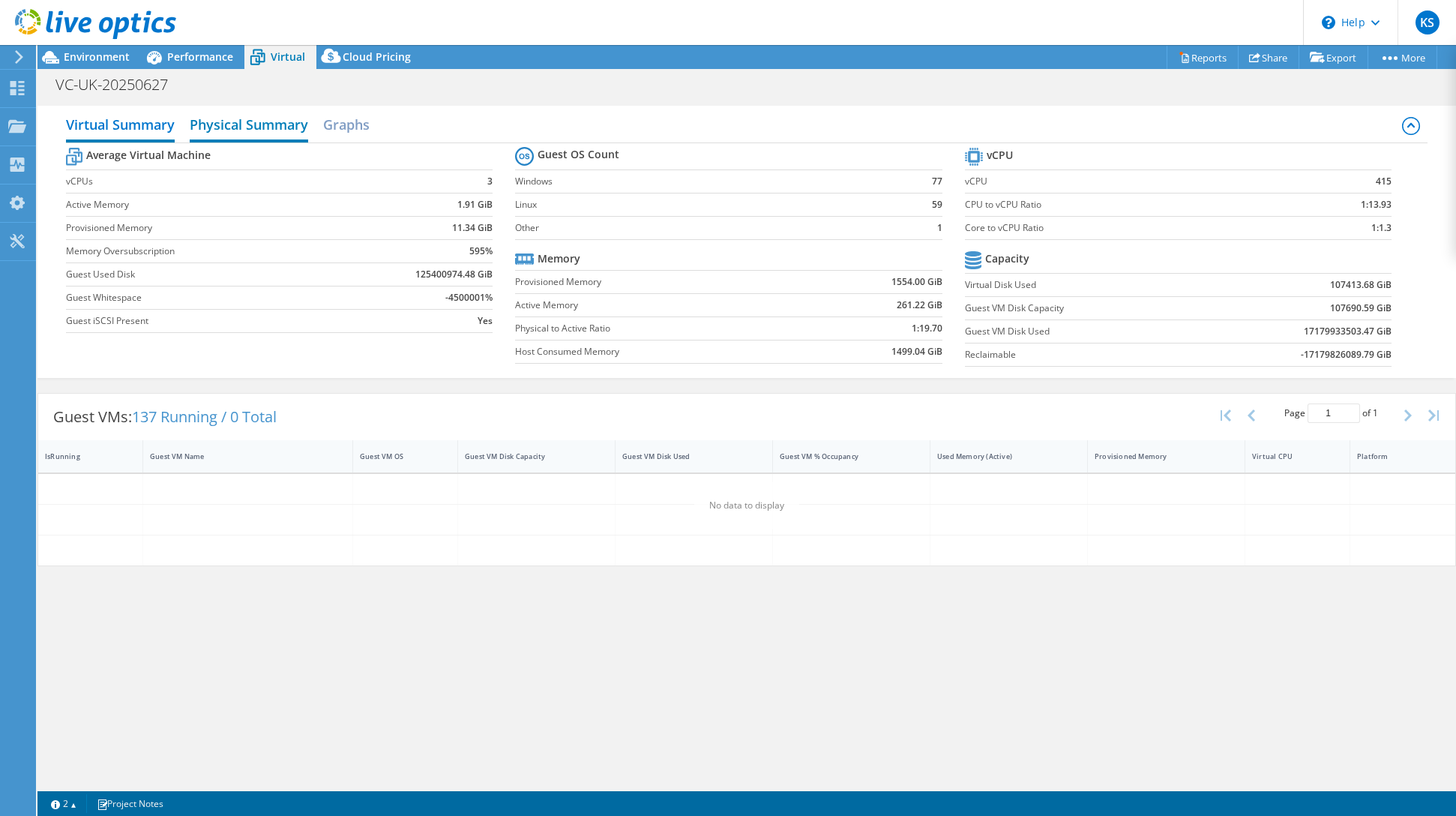
click at [251, 129] on h2 "Physical Summary" at bounding box center [249, 126] width 119 height 33
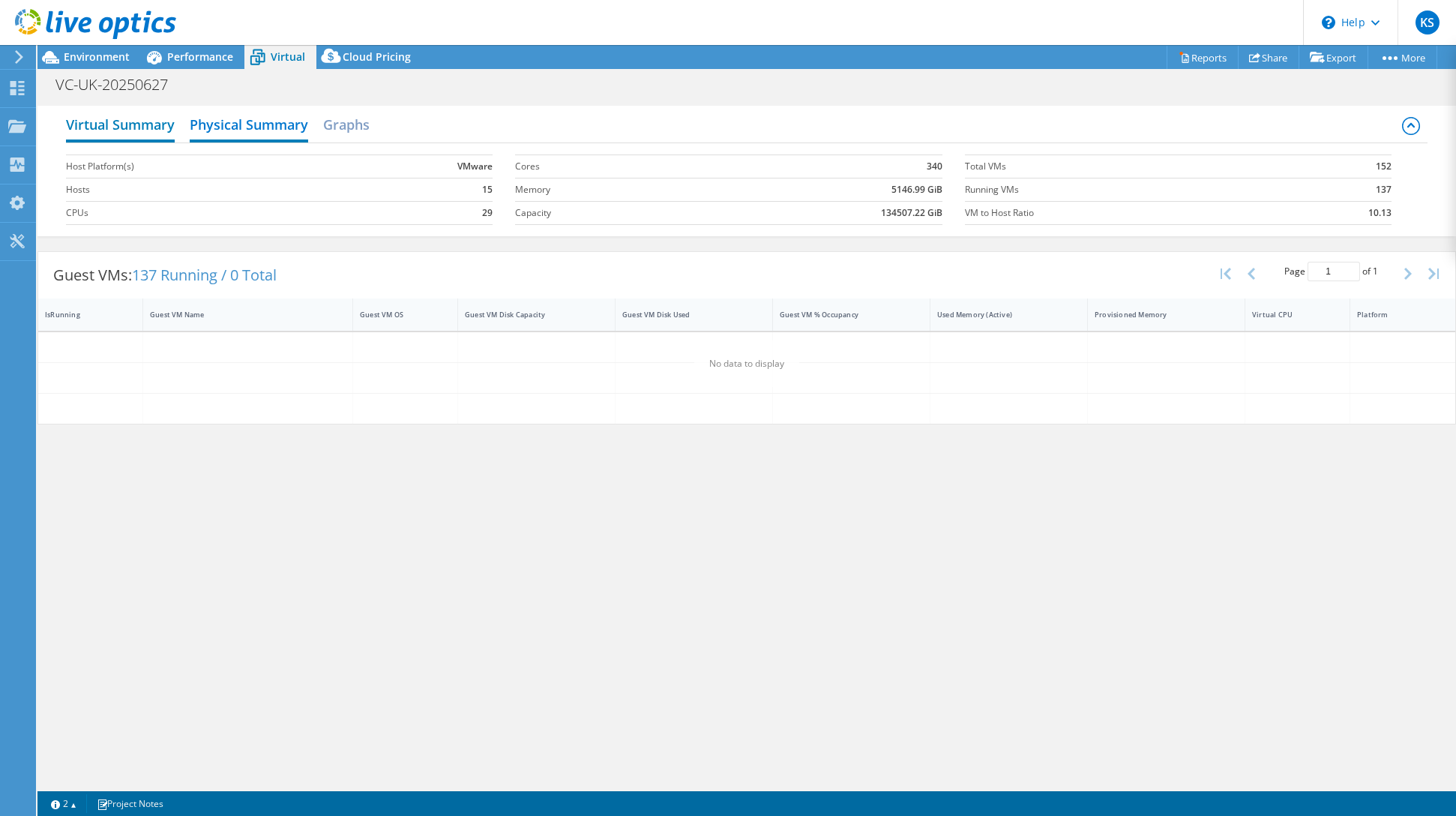
click at [127, 121] on h2 "Virtual Summary" at bounding box center [120, 126] width 108 height 33
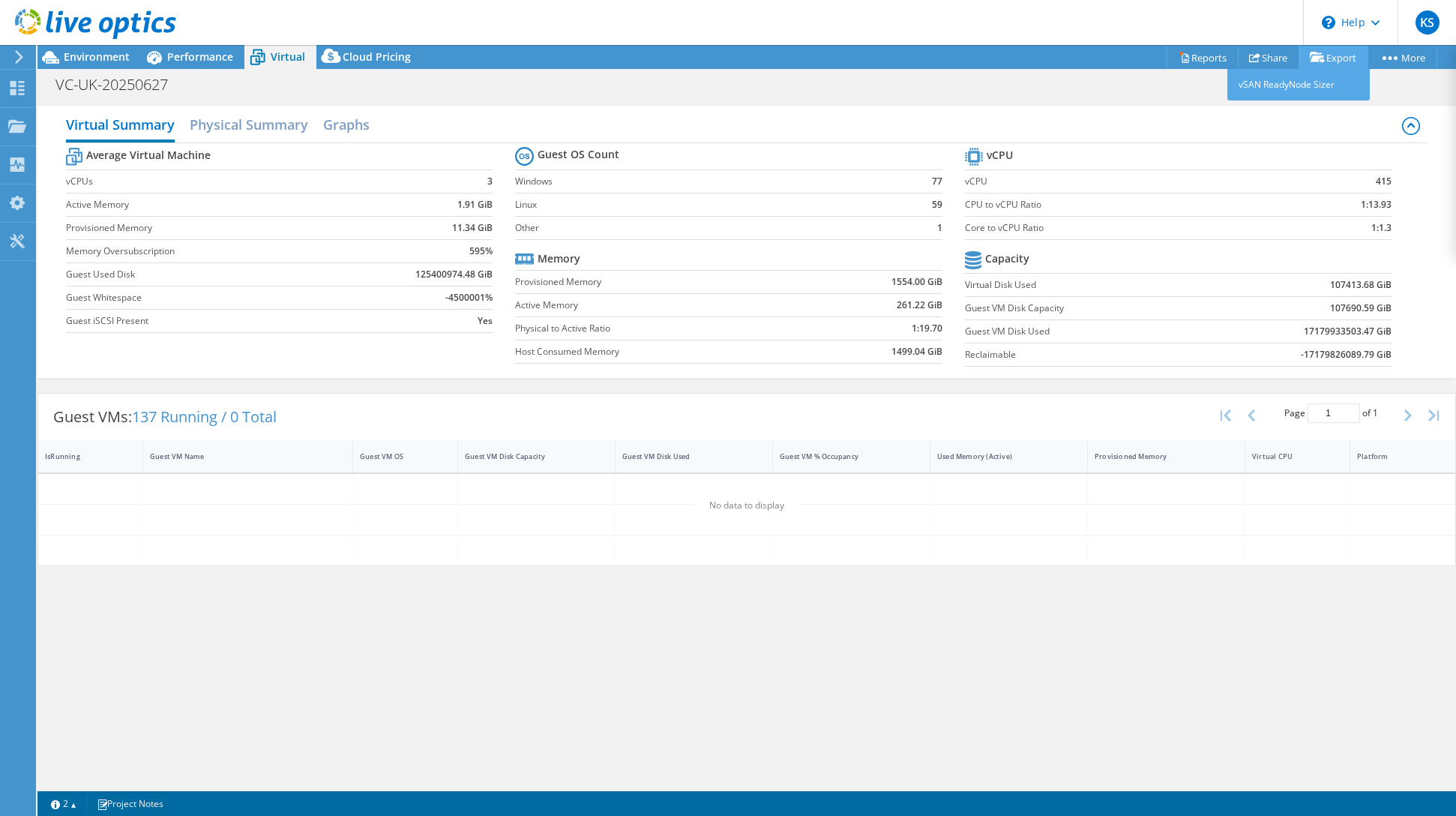
click at [1338, 56] on link "Export" at bounding box center [1333, 57] width 69 height 23
click at [1185, 59] on link "Reports" at bounding box center [1202, 57] width 72 height 23
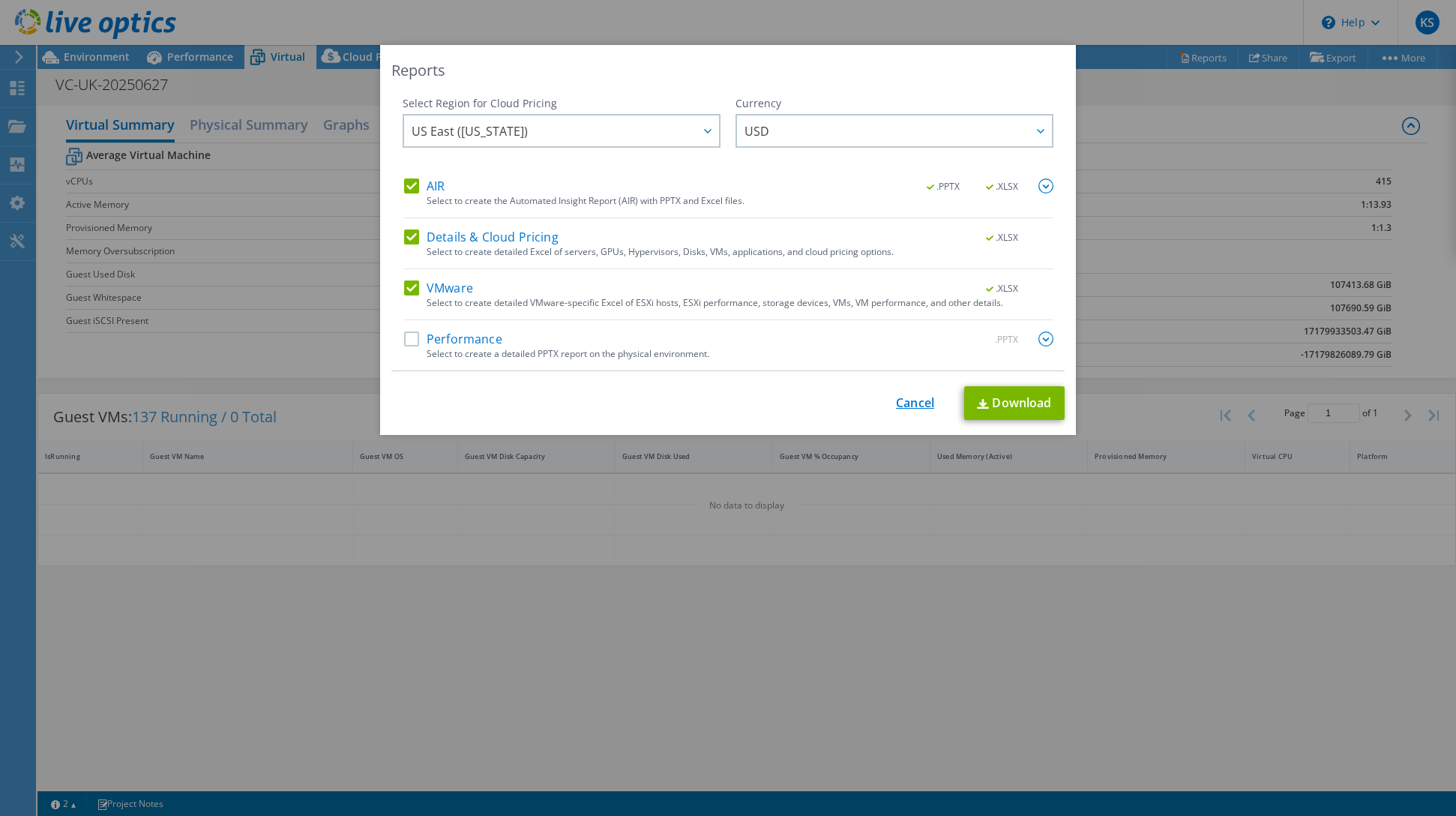
click at [896, 398] on link "Cancel" at bounding box center [915, 402] width 38 height 14
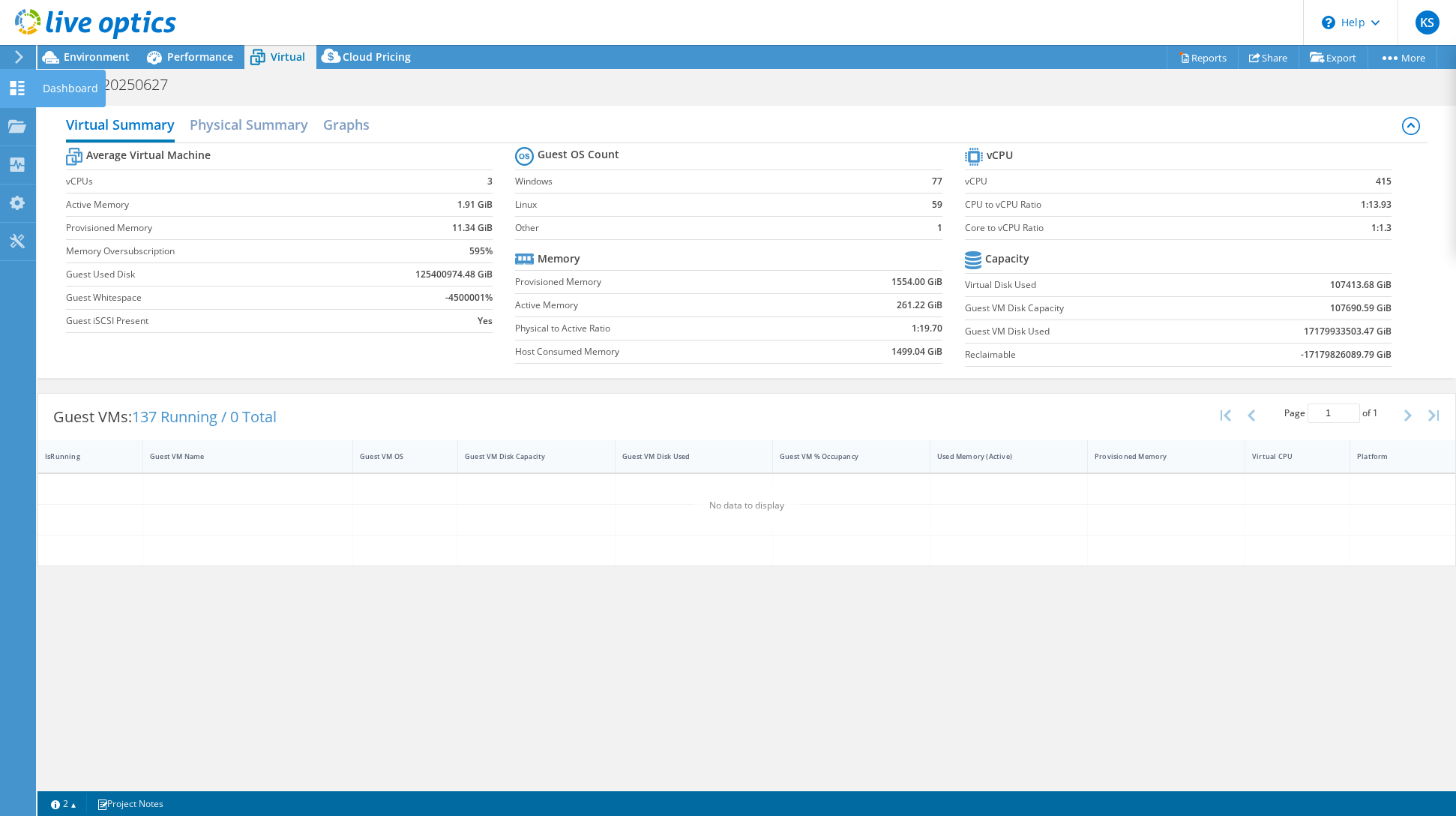
click at [17, 89] on icon at bounding box center [17, 88] width 18 height 14
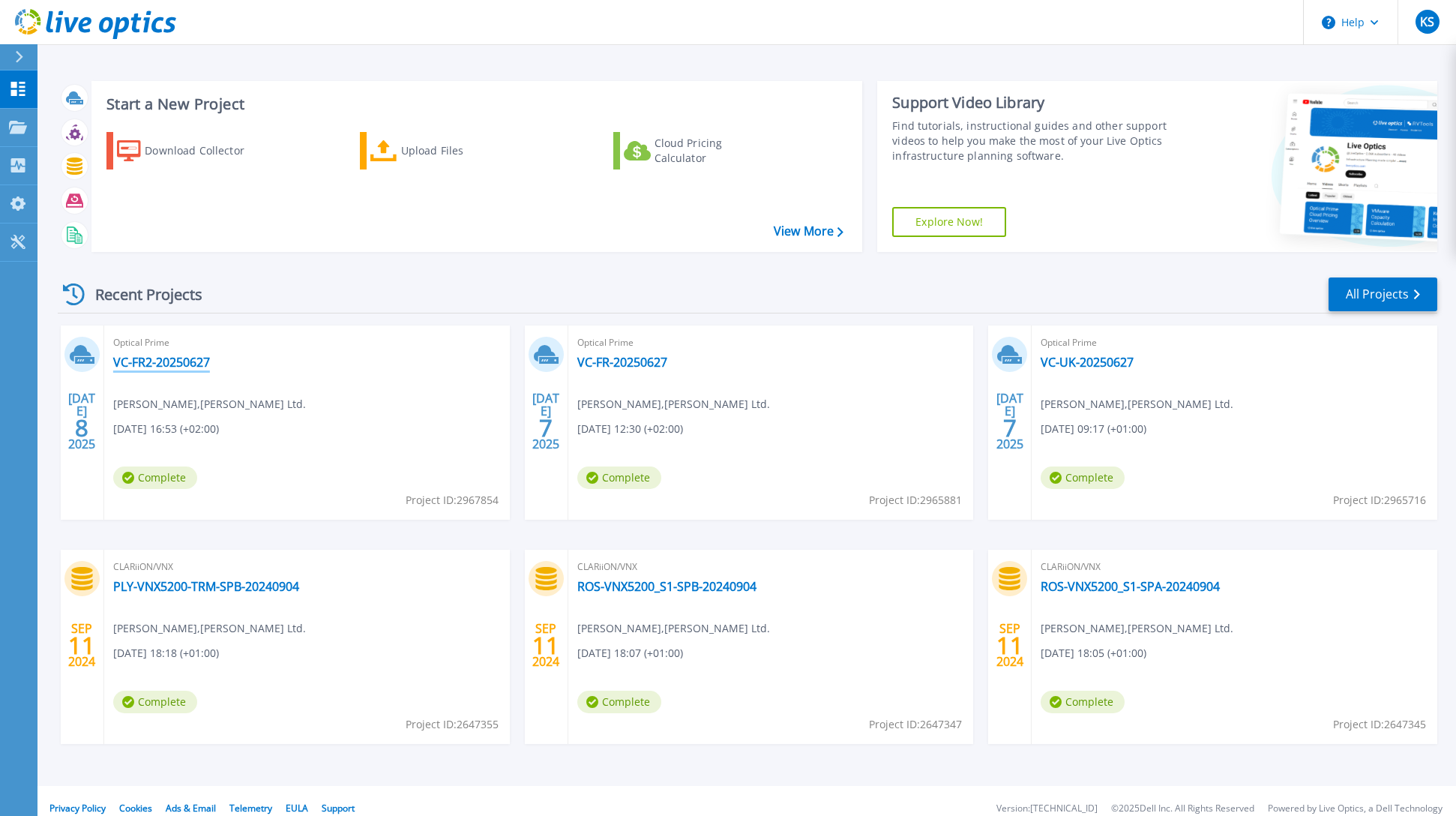
click at [179, 361] on link "VC-FR2-20250627" at bounding box center [162, 362] width 97 height 15
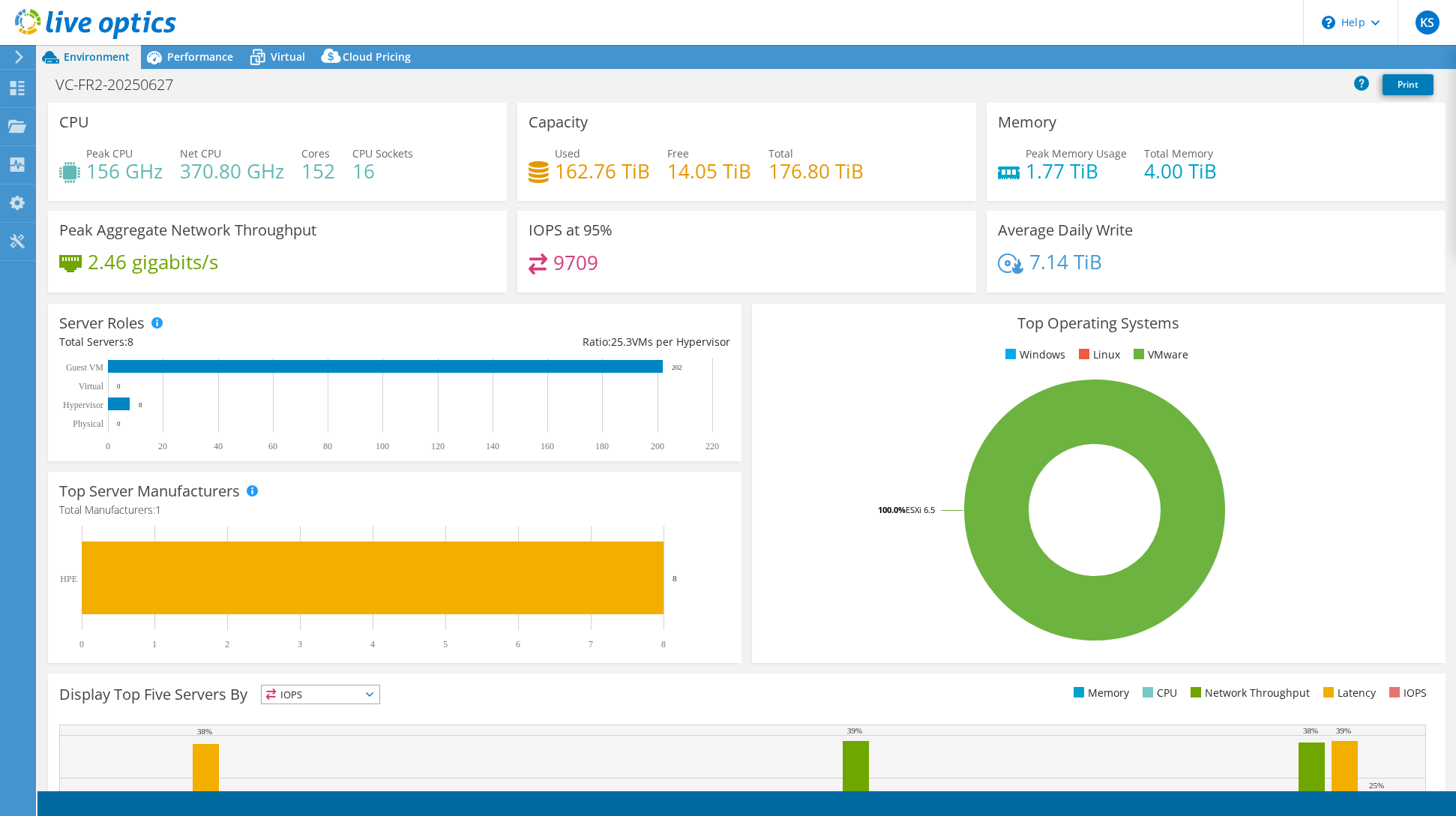
select select "EUFrankfurt"
select select "USD"
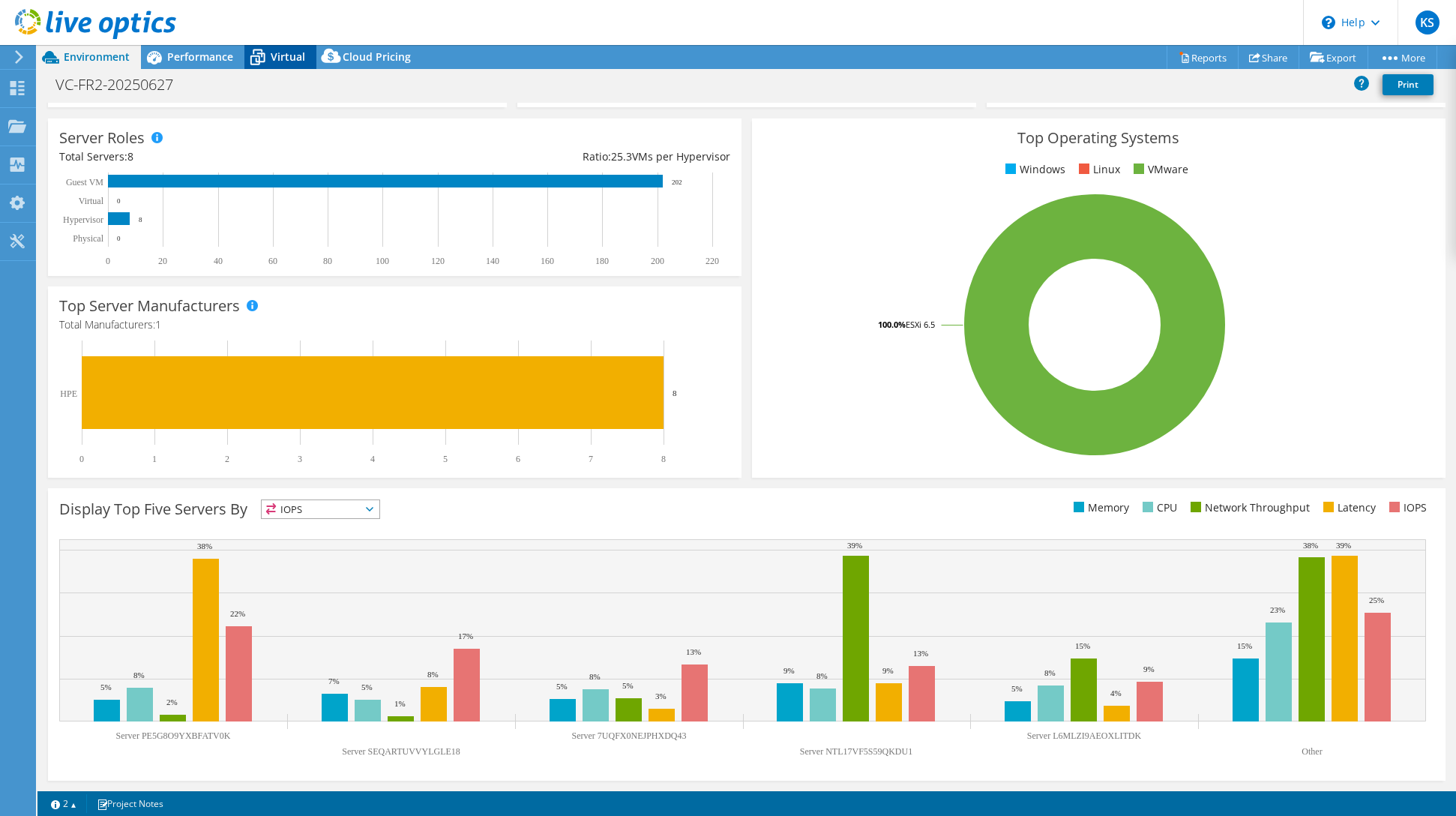
click at [260, 54] on icon at bounding box center [258, 59] width 15 height 12
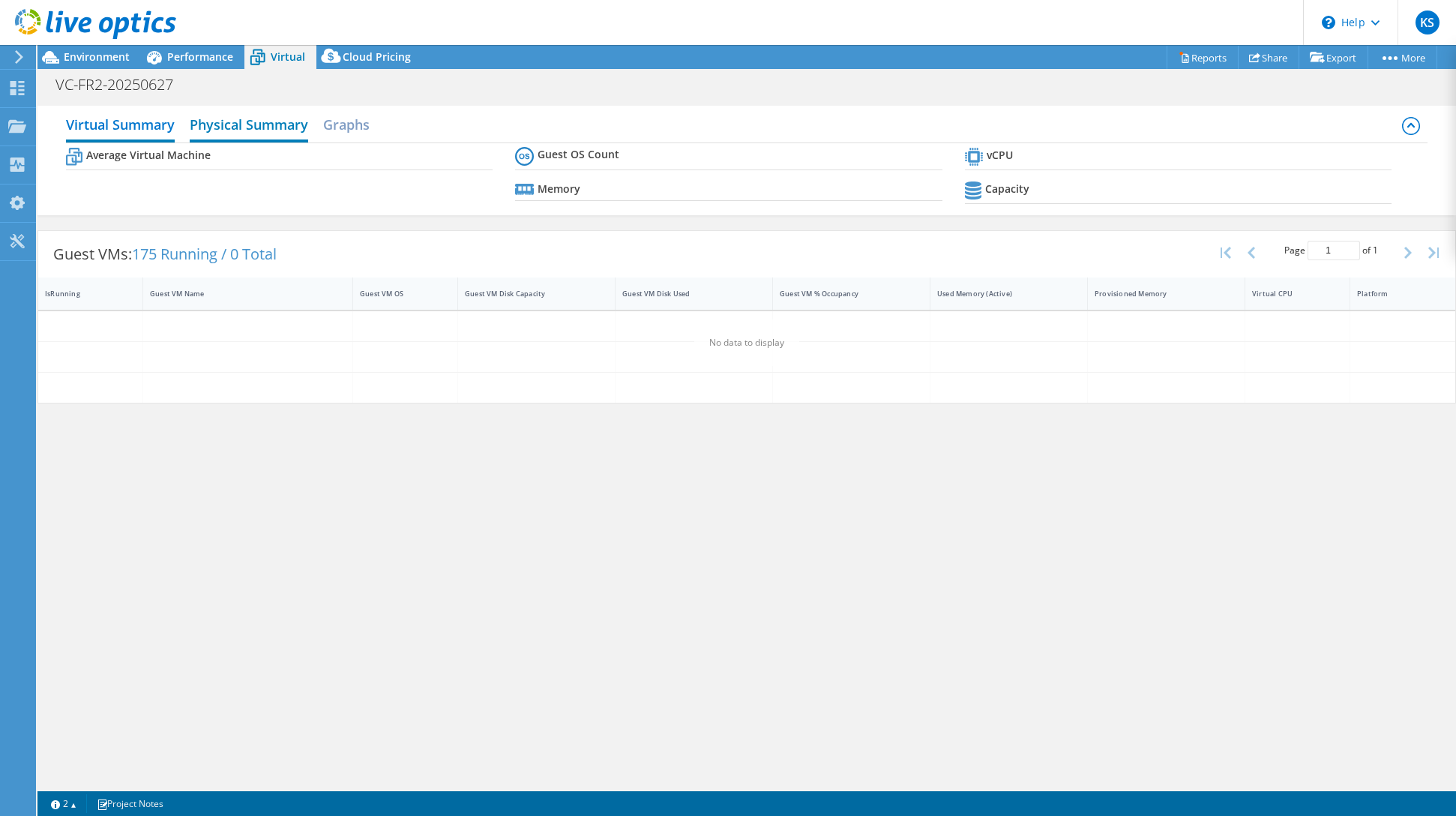
click at [258, 124] on h2 "Physical Summary" at bounding box center [249, 126] width 119 height 33
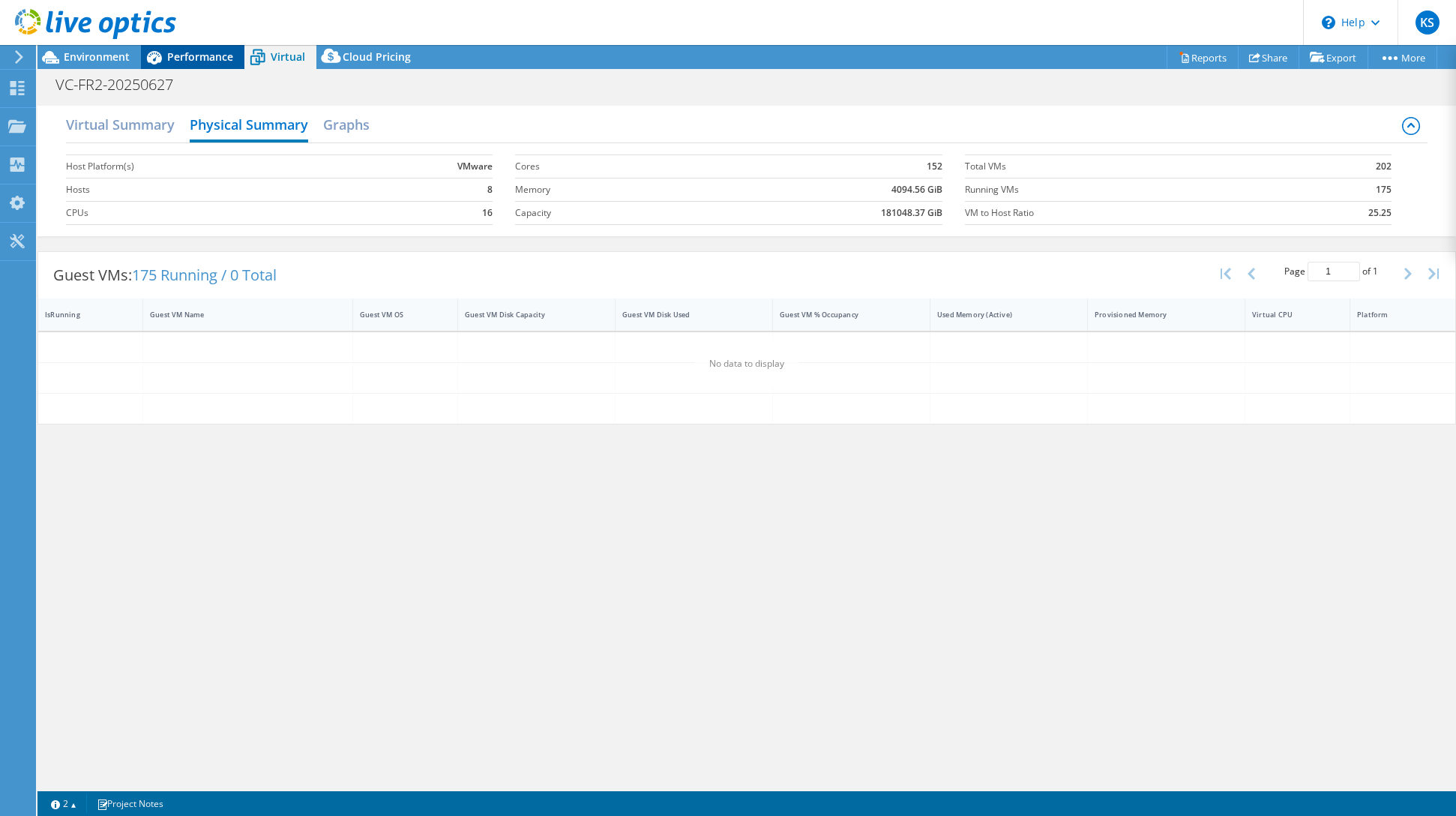
click at [196, 53] on span "Performance" at bounding box center [200, 56] width 66 height 14
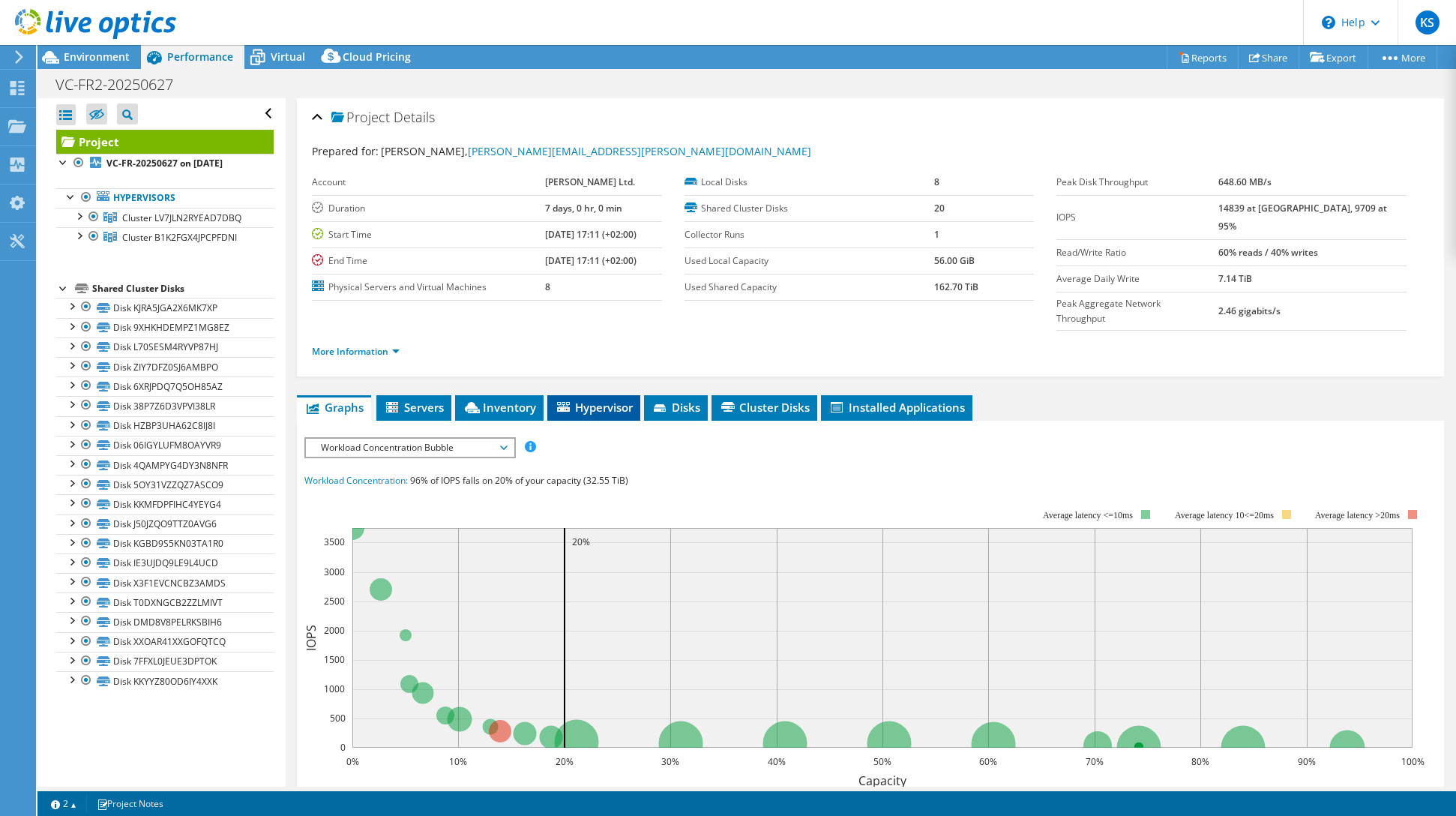
click at [606, 400] on span "Hypervisor" at bounding box center [594, 407] width 78 height 15
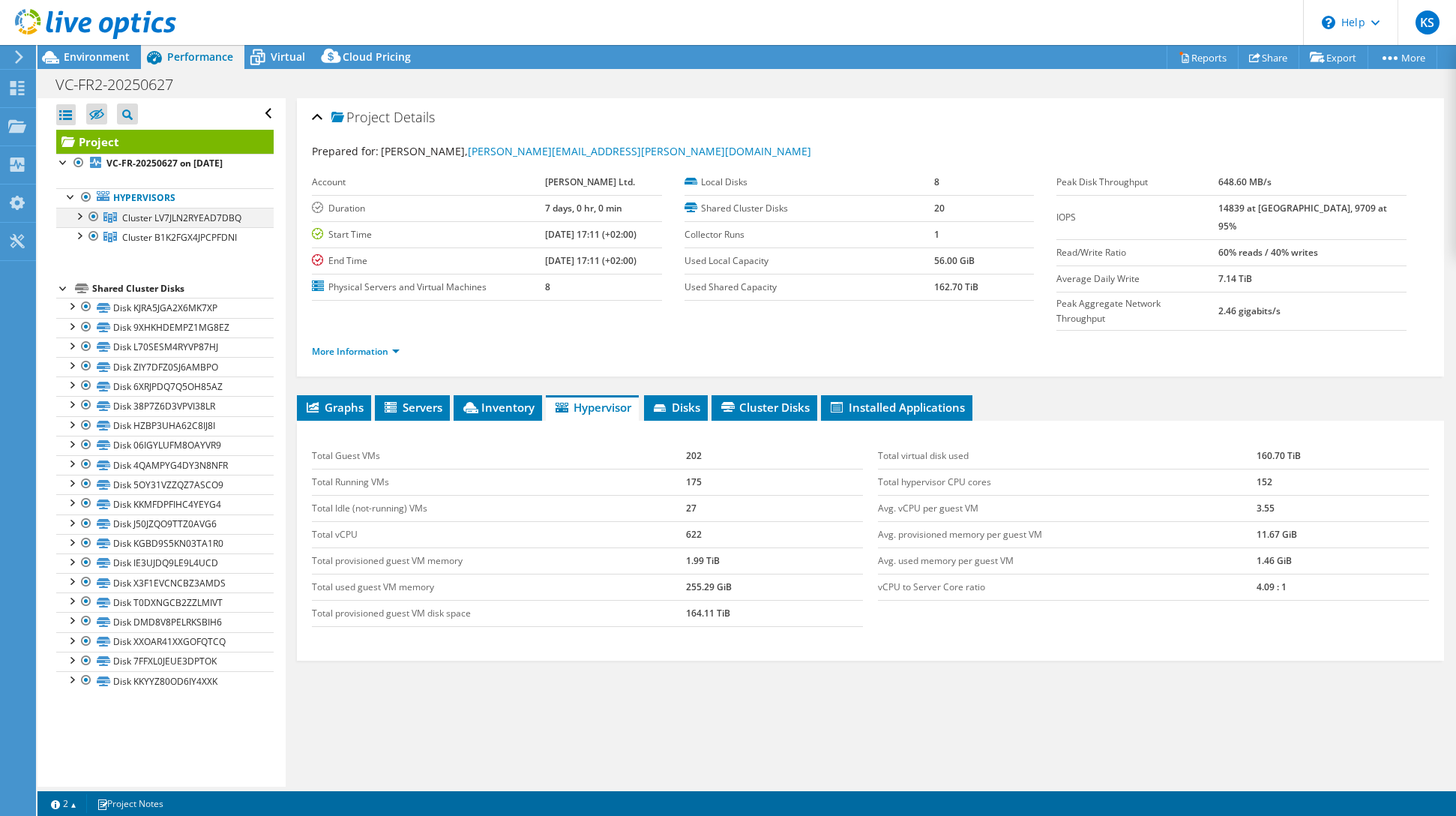
click at [81, 218] on div at bounding box center [78, 214] width 15 height 15
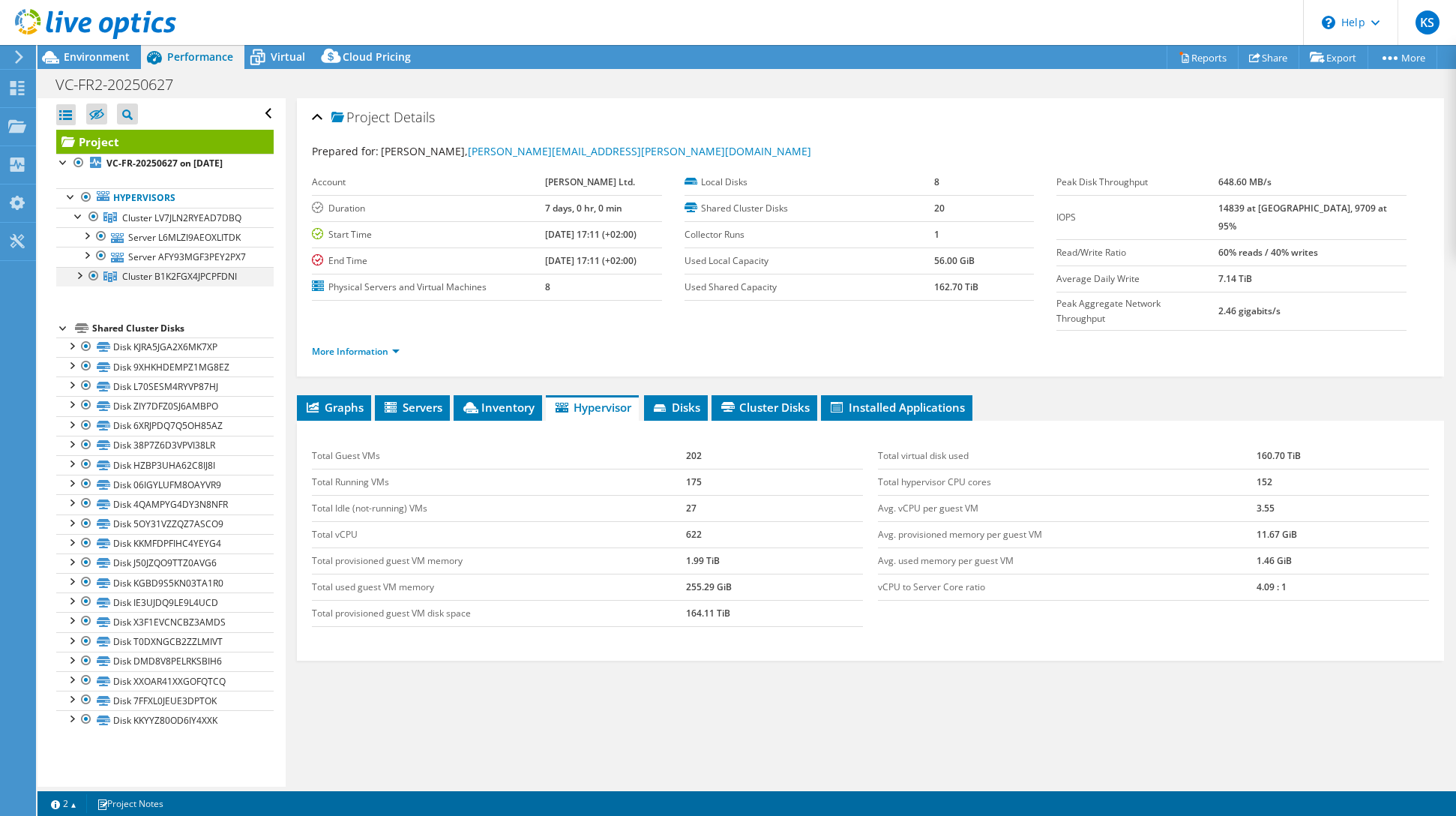
click at [82, 274] on div at bounding box center [78, 274] width 15 height 15
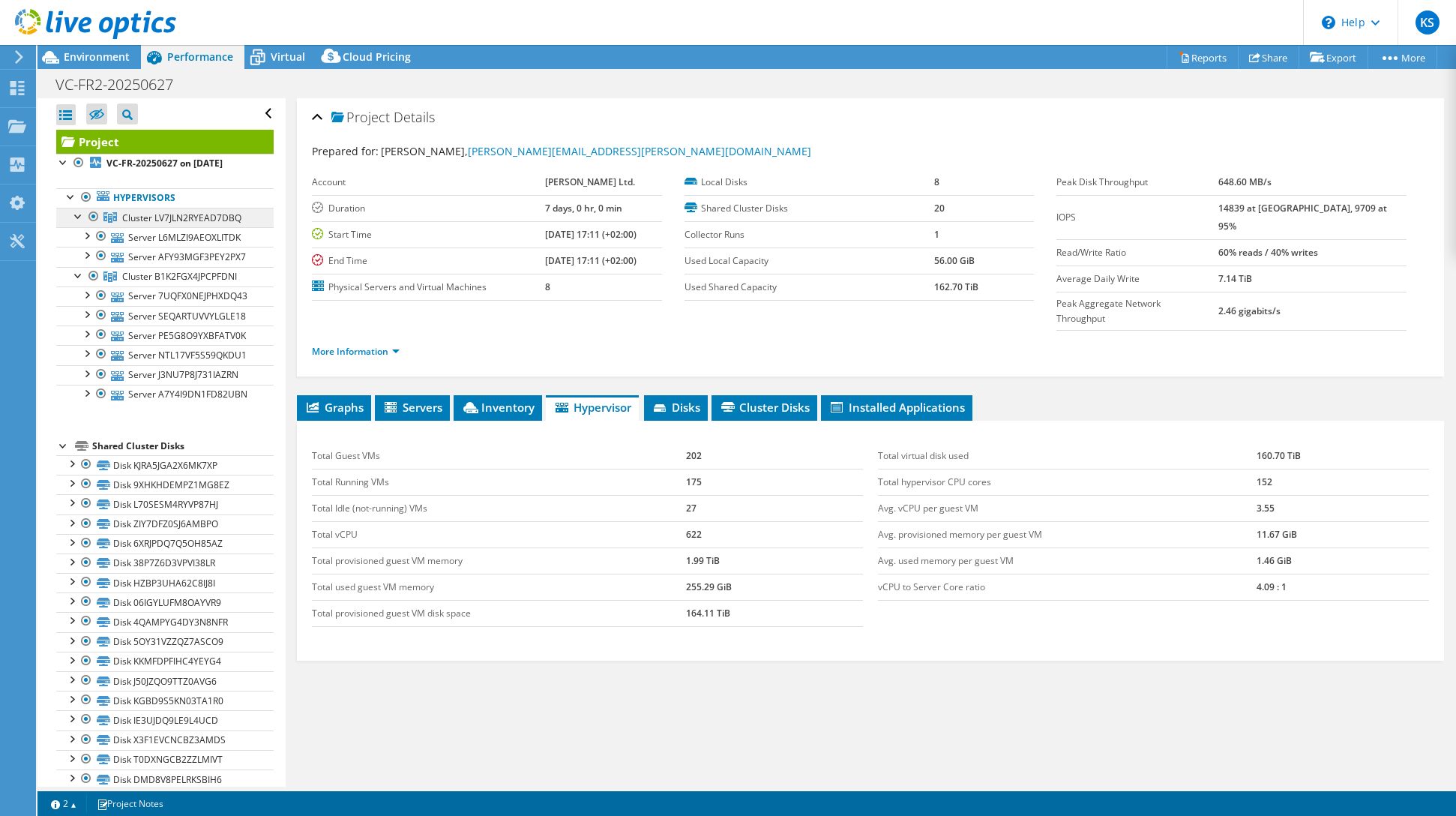
click at [206, 214] on span "Cluster LV7JLN2RYEAD7DBQ" at bounding box center [181, 218] width 119 height 13
